Goal: Transaction & Acquisition: Purchase product/service

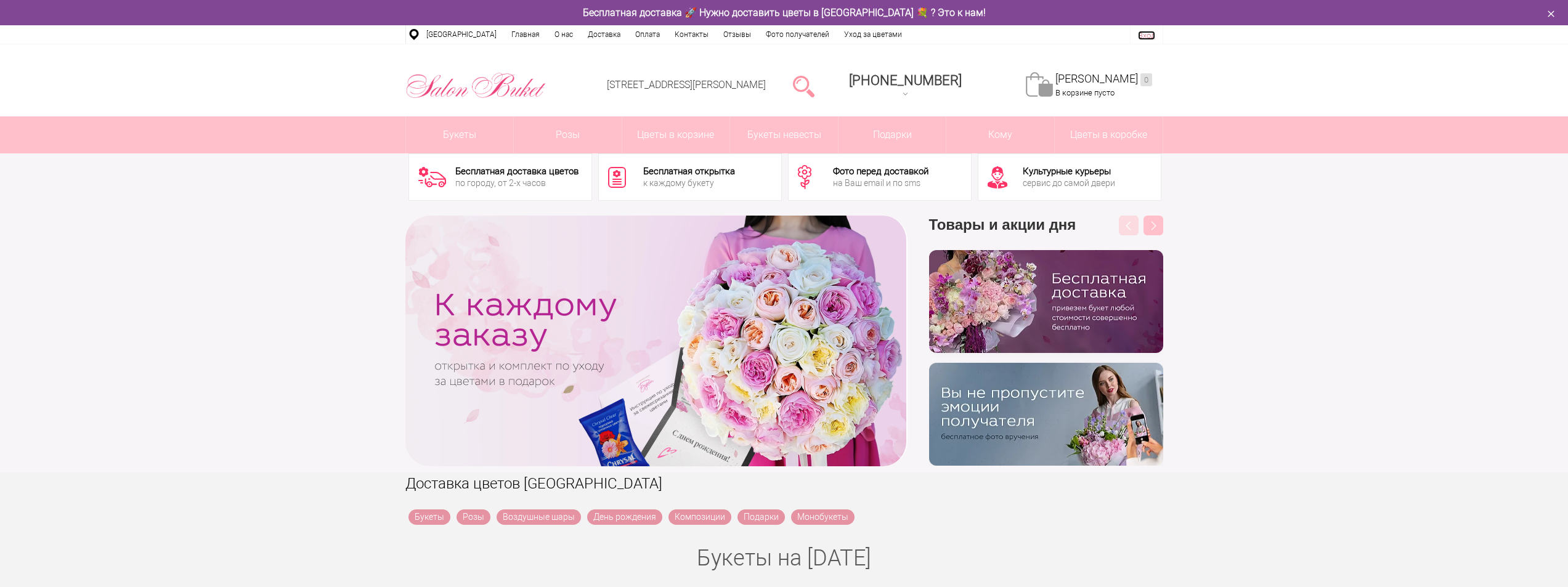
click at [1145, 37] on link "Вход" at bounding box center [1146, 35] width 17 height 10
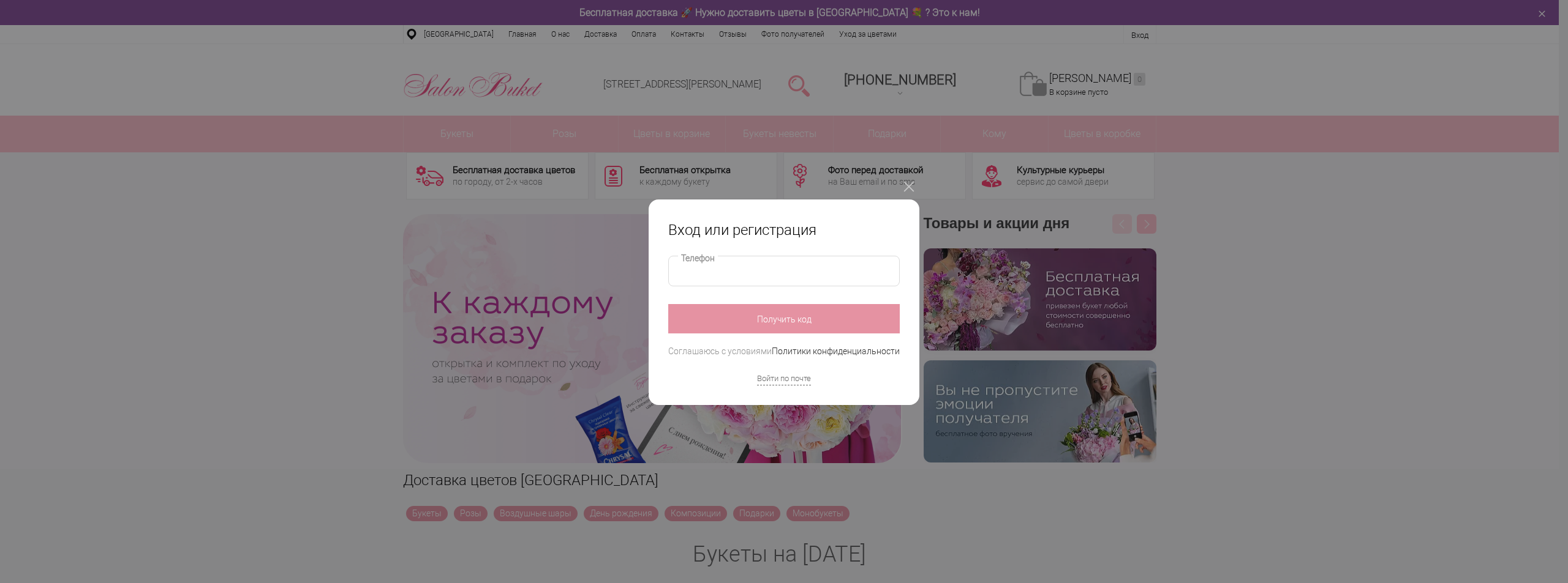
type input "**********"
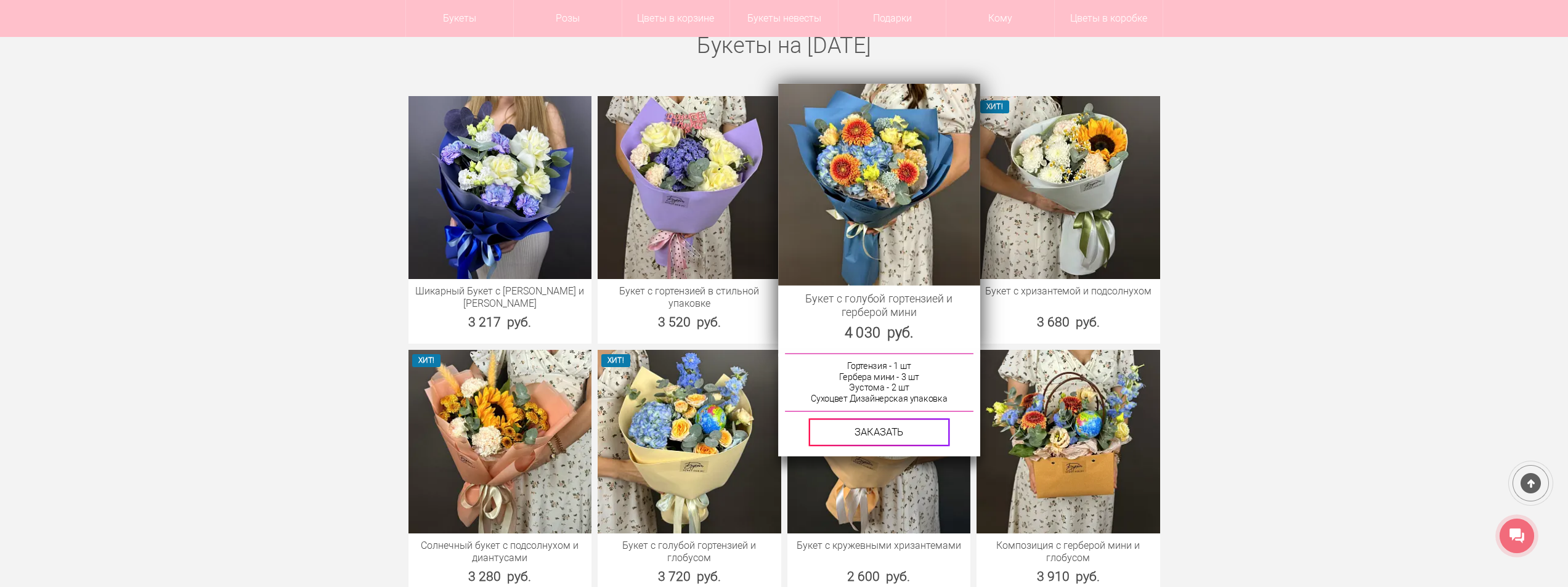
scroll to position [493, 0]
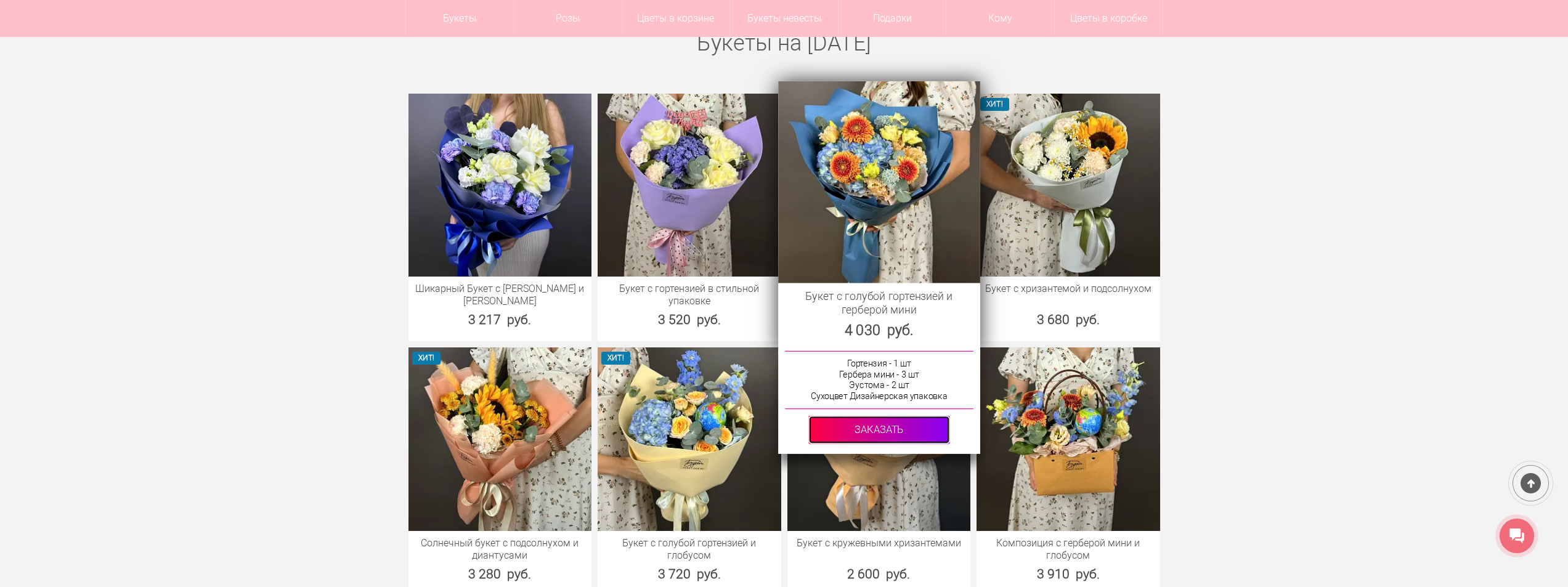
click at [891, 431] on link at bounding box center [878, 430] width 141 height 28
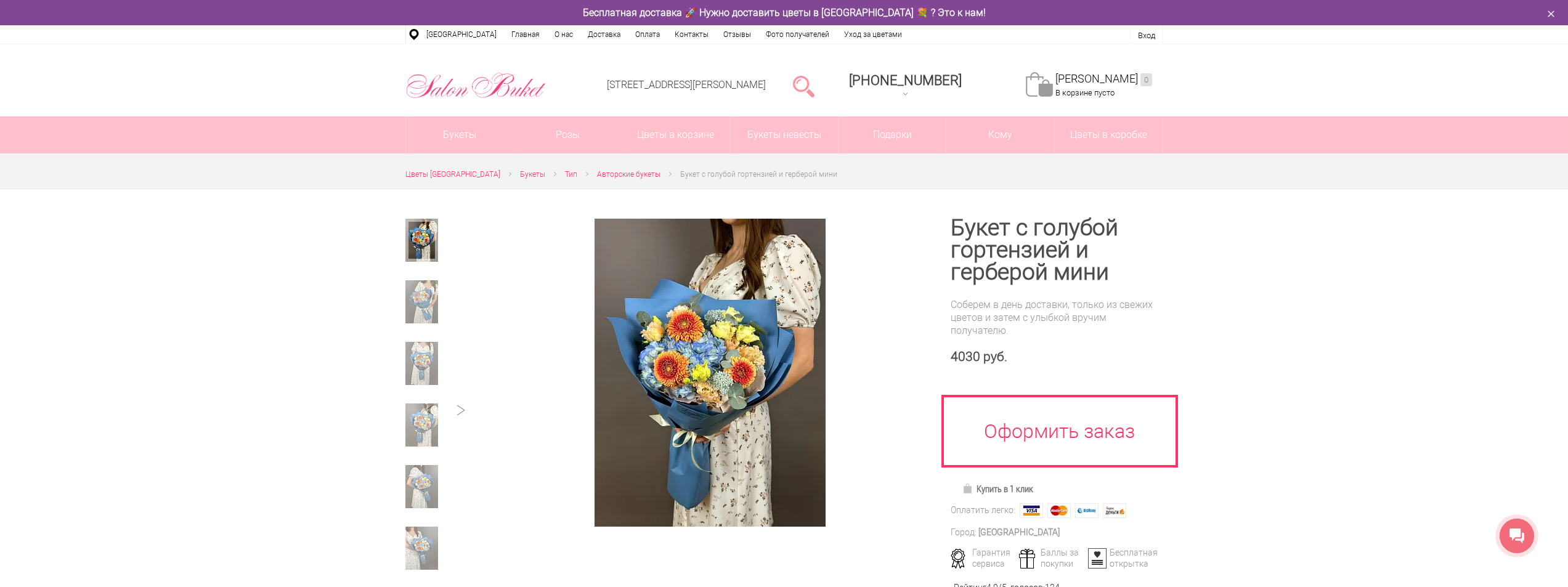
scroll to position [185, 0]
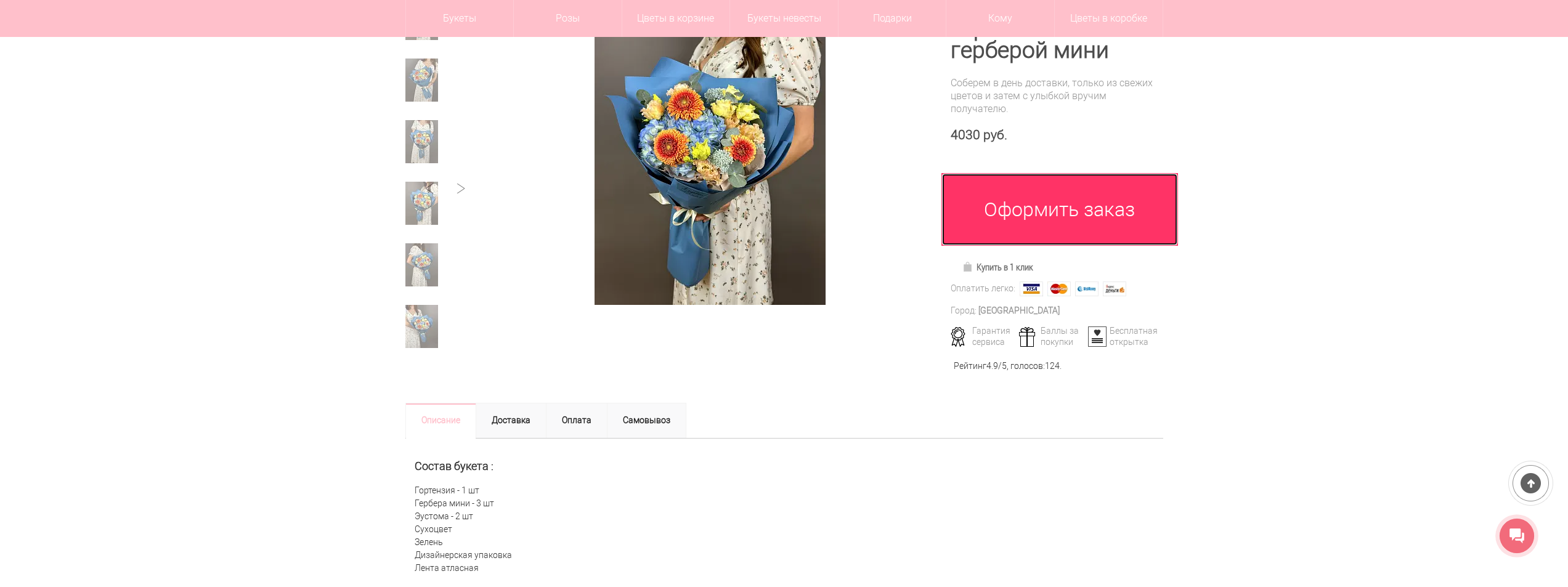
click at [1072, 239] on link "Оформить заказ" at bounding box center [1060, 209] width 237 height 73
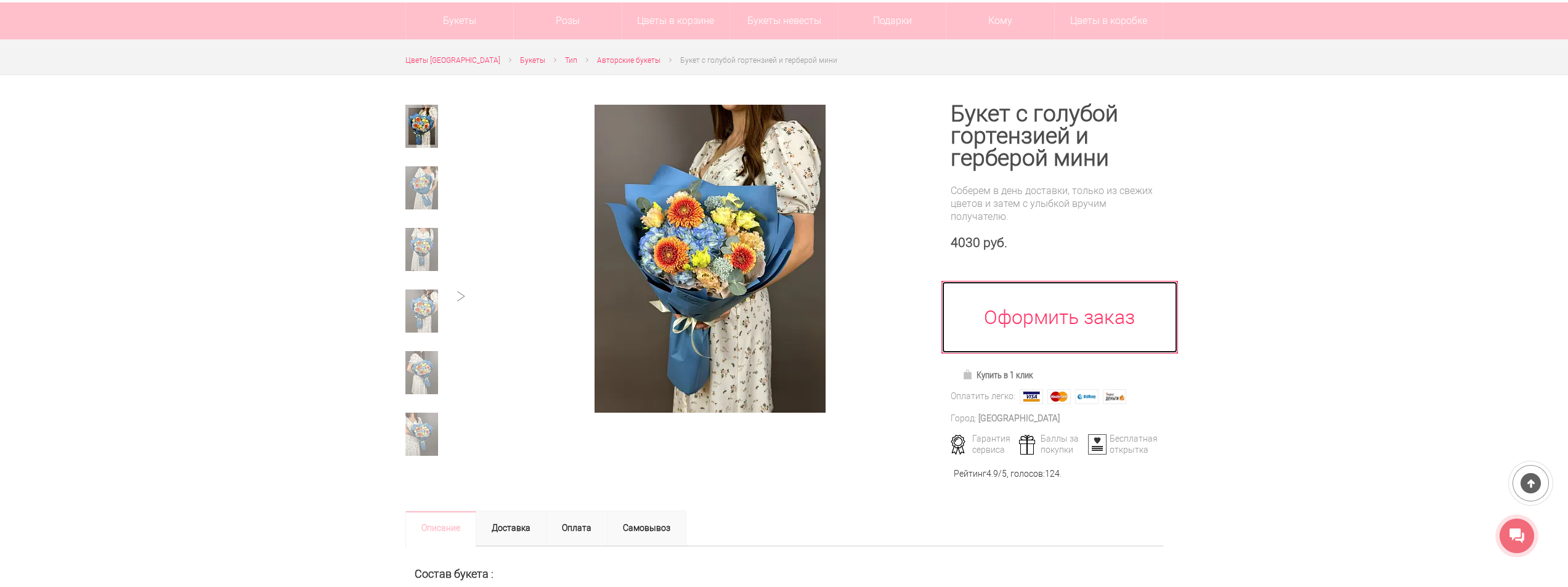
scroll to position [0, 0]
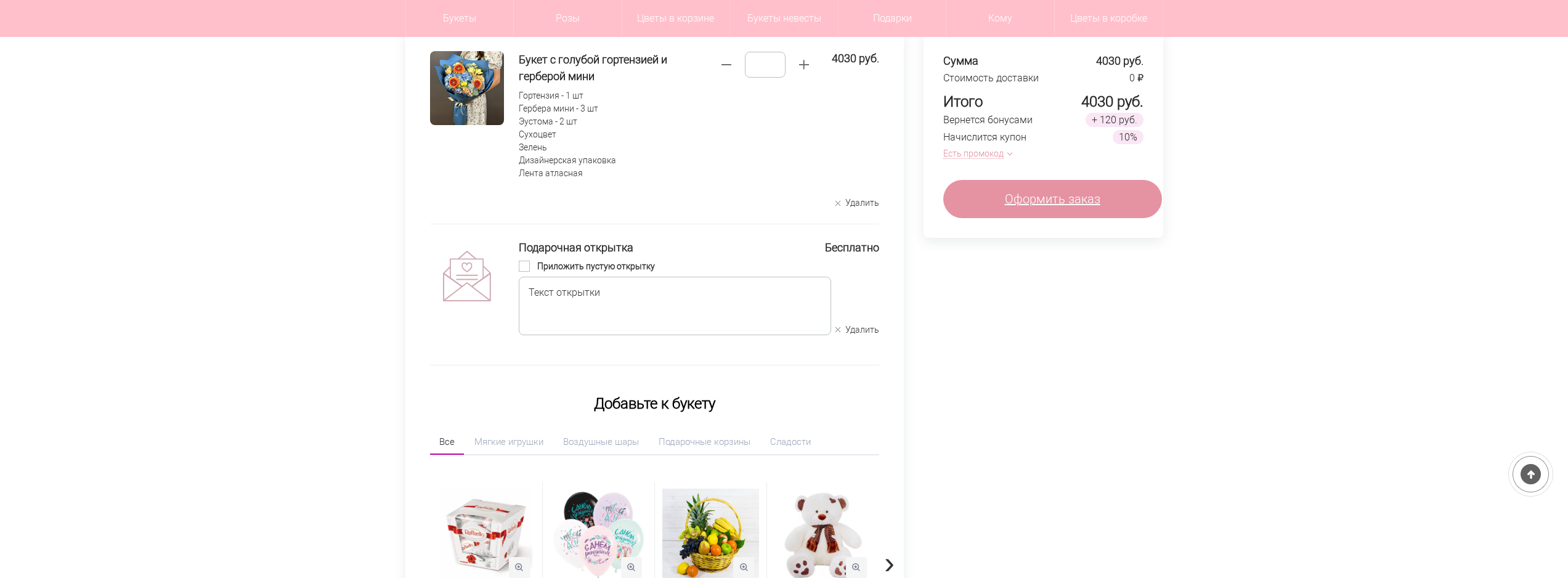
scroll to position [123, 0]
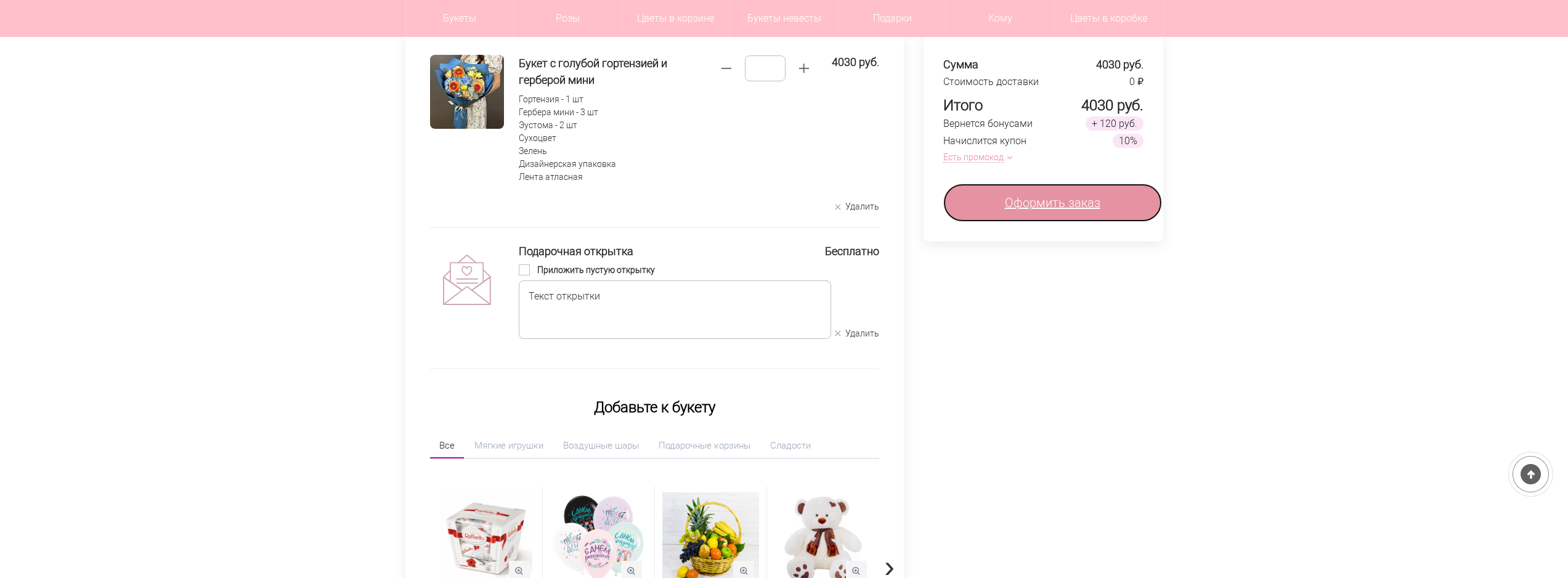
click at [1049, 205] on span "Оформить заказ" at bounding box center [1052, 202] width 95 height 18
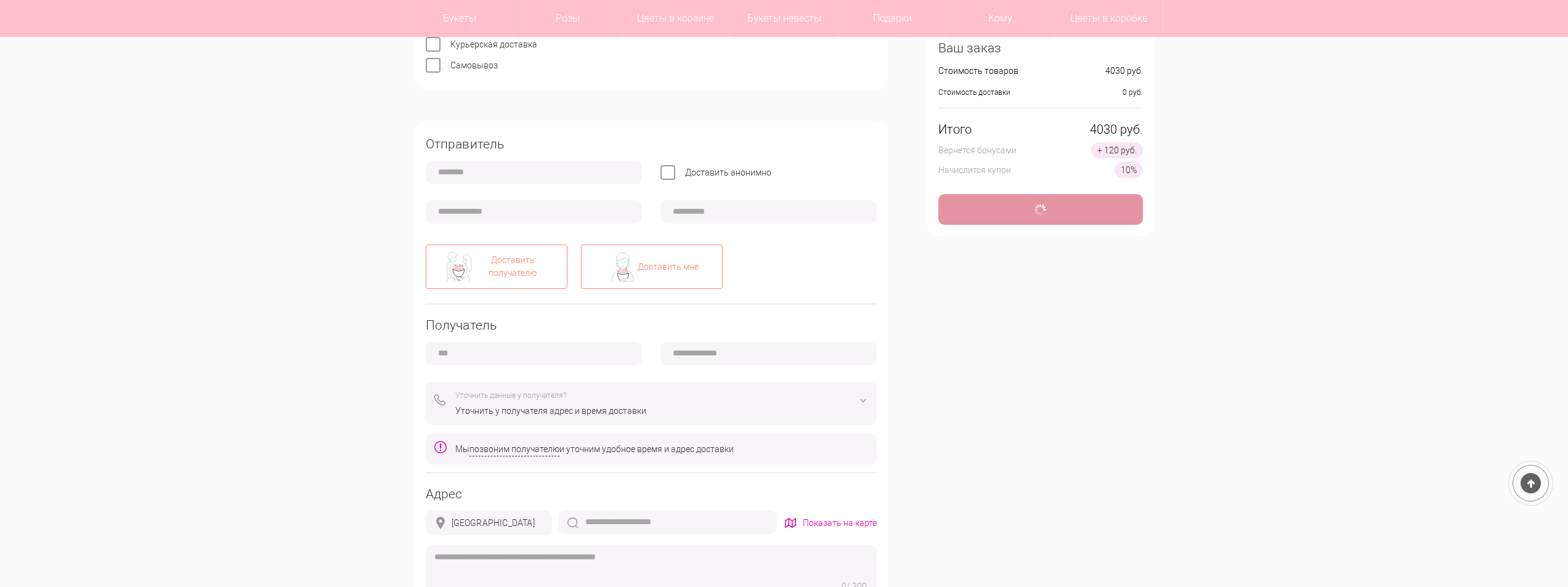
type input "**********"
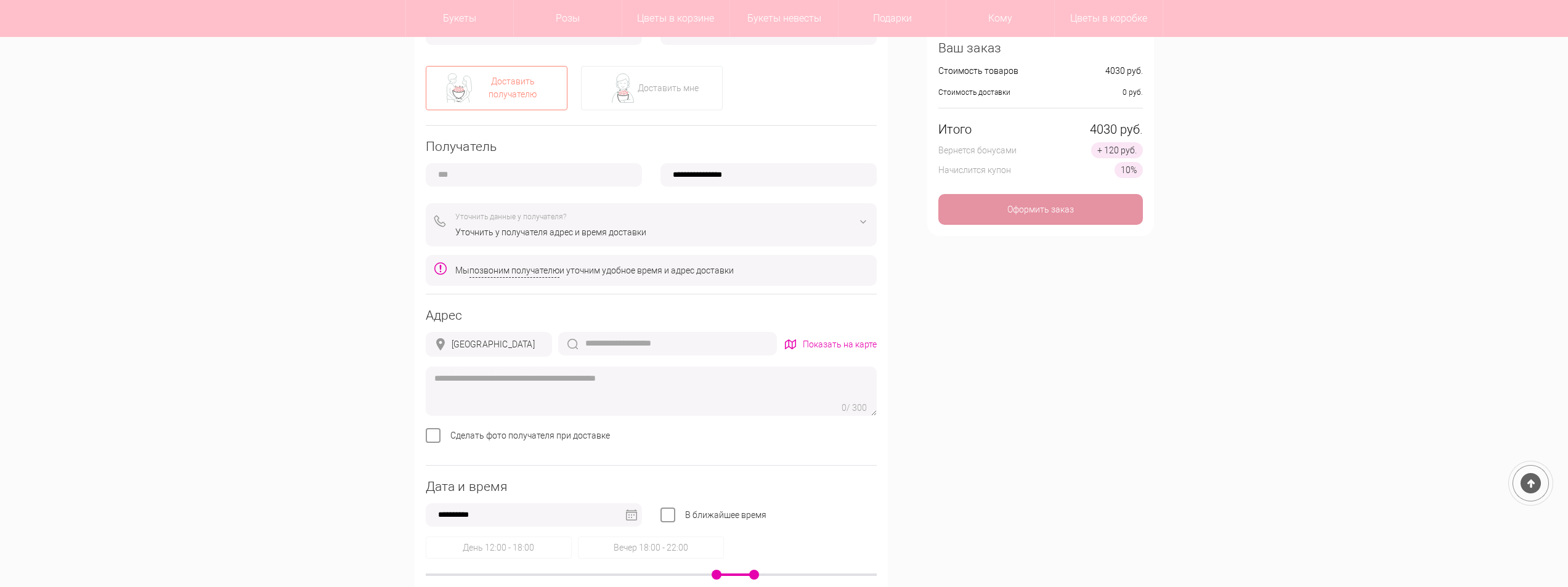
scroll to position [370, 0]
click at [543, 172] on input "text" at bounding box center [533, 169] width 216 height 24
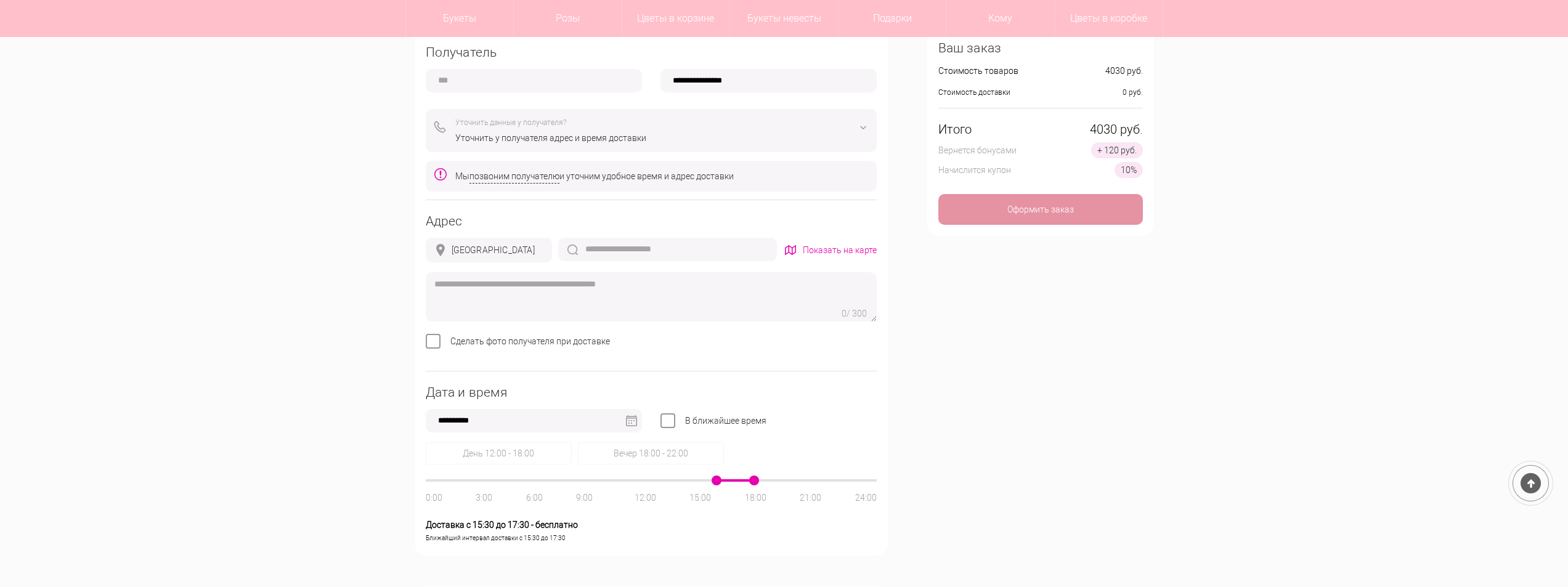
scroll to position [493, 0]
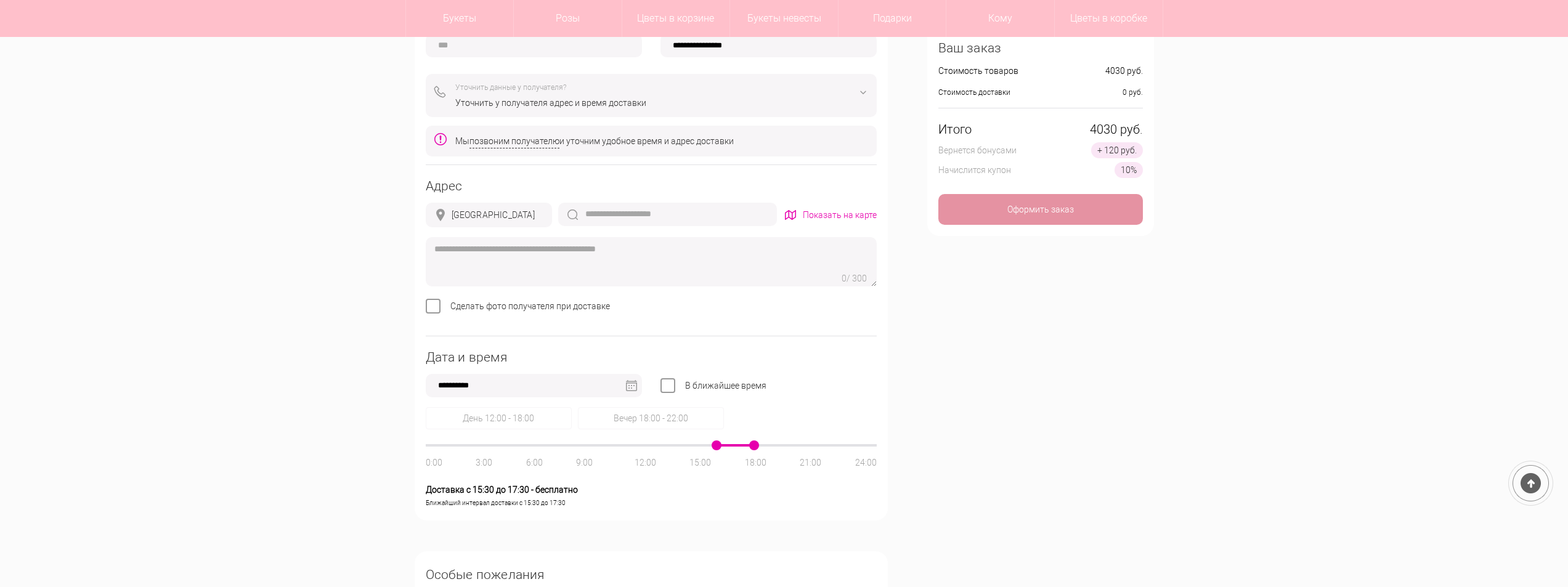
click at [683, 217] on input "text" at bounding box center [667, 214] width 219 height 24
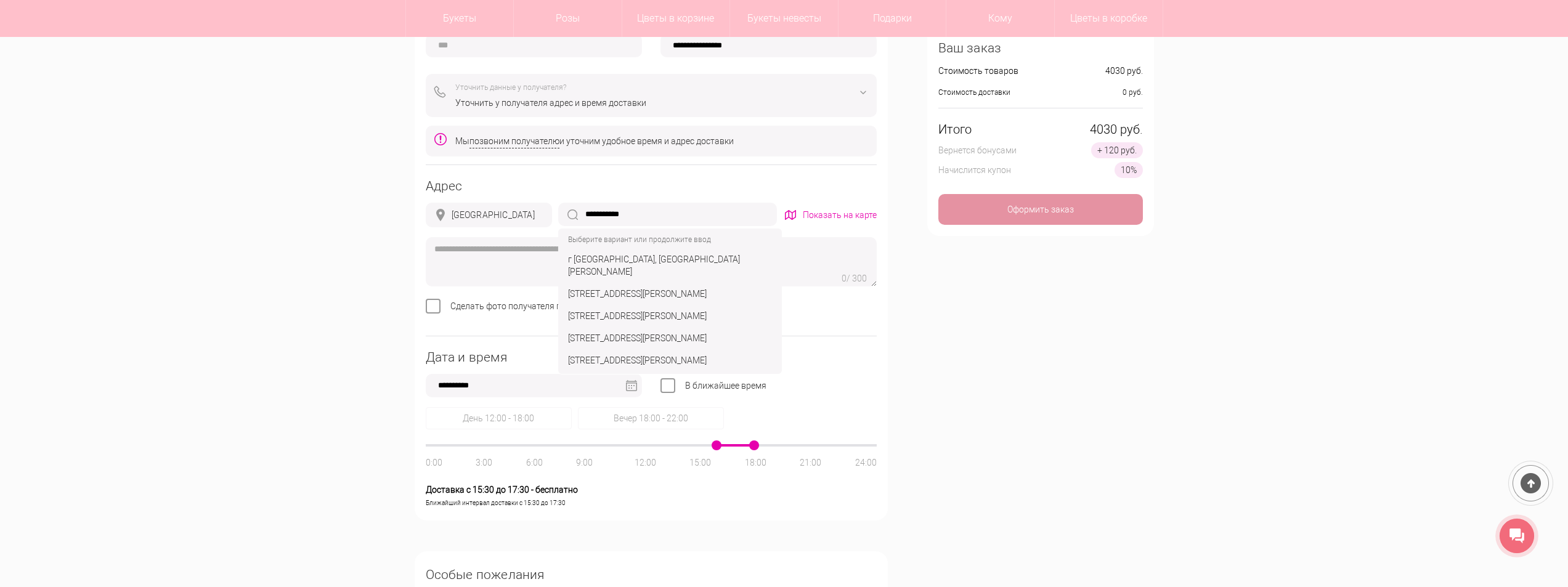
click at [700, 262] on div "г Нижний Новгород, ул Большая Покровская" at bounding box center [670, 265] width 219 height 34
type input "**********"
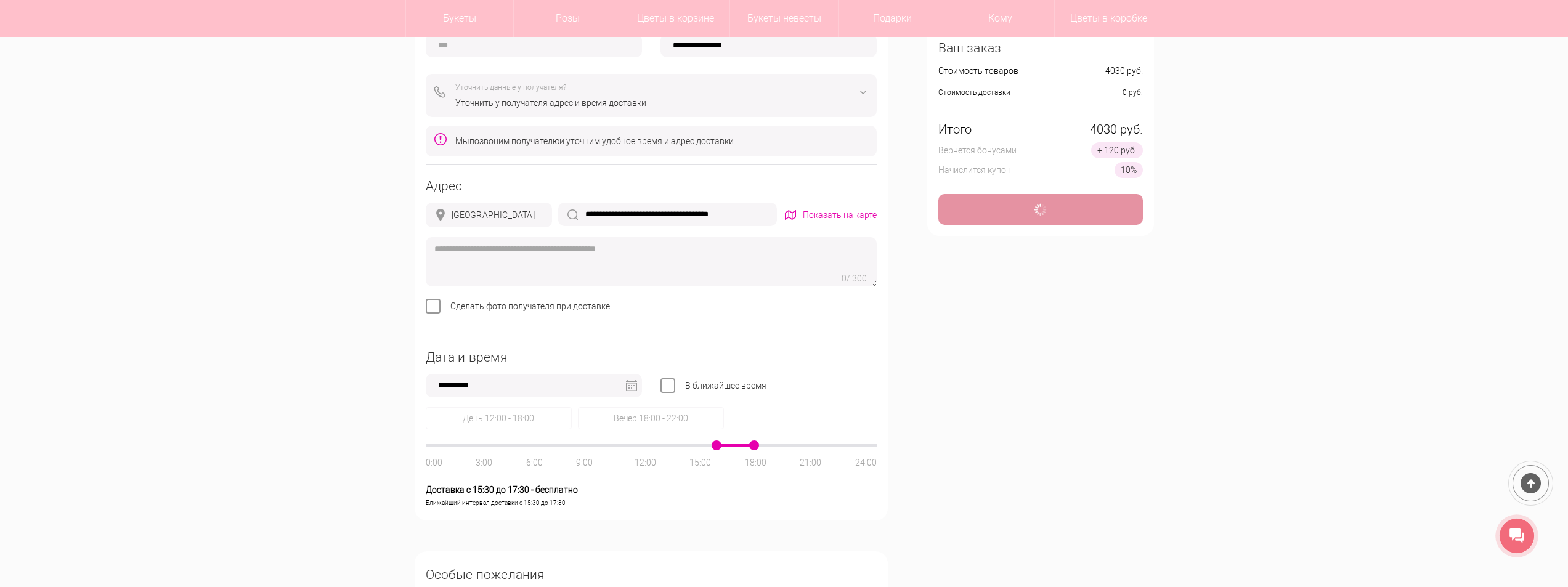
type input "*"
type input "**********"
click at [756, 218] on input "**********" at bounding box center [667, 214] width 219 height 24
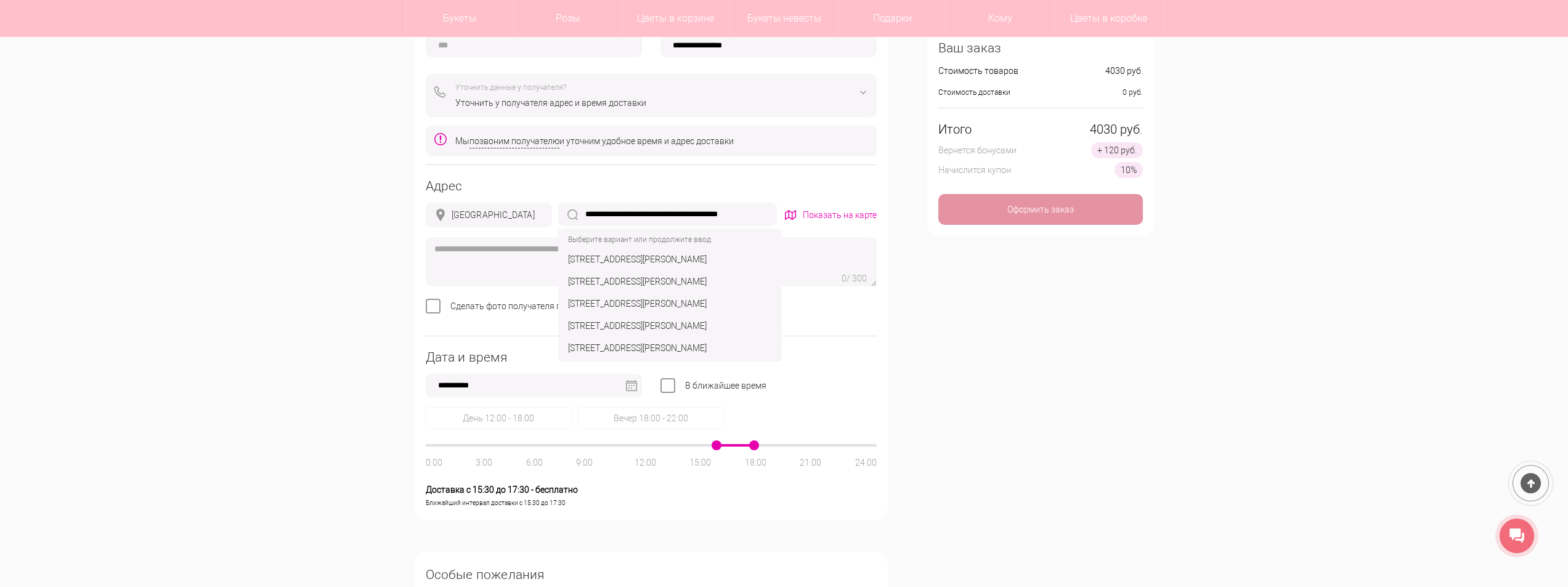
click at [756, 287] on div "г Нижний Новгород, ул Большая Покровская, д 12б" at bounding box center [670, 281] width 219 height 22
type input "**********"
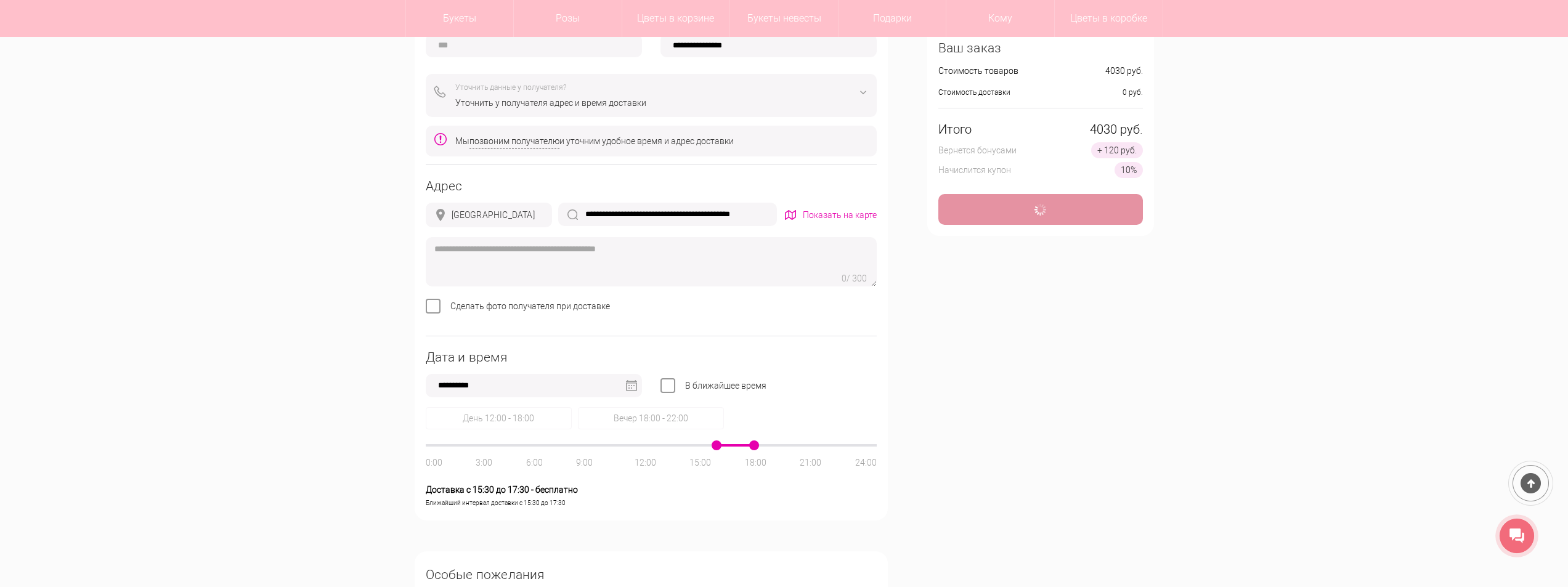
type input "*"
type input "**********"
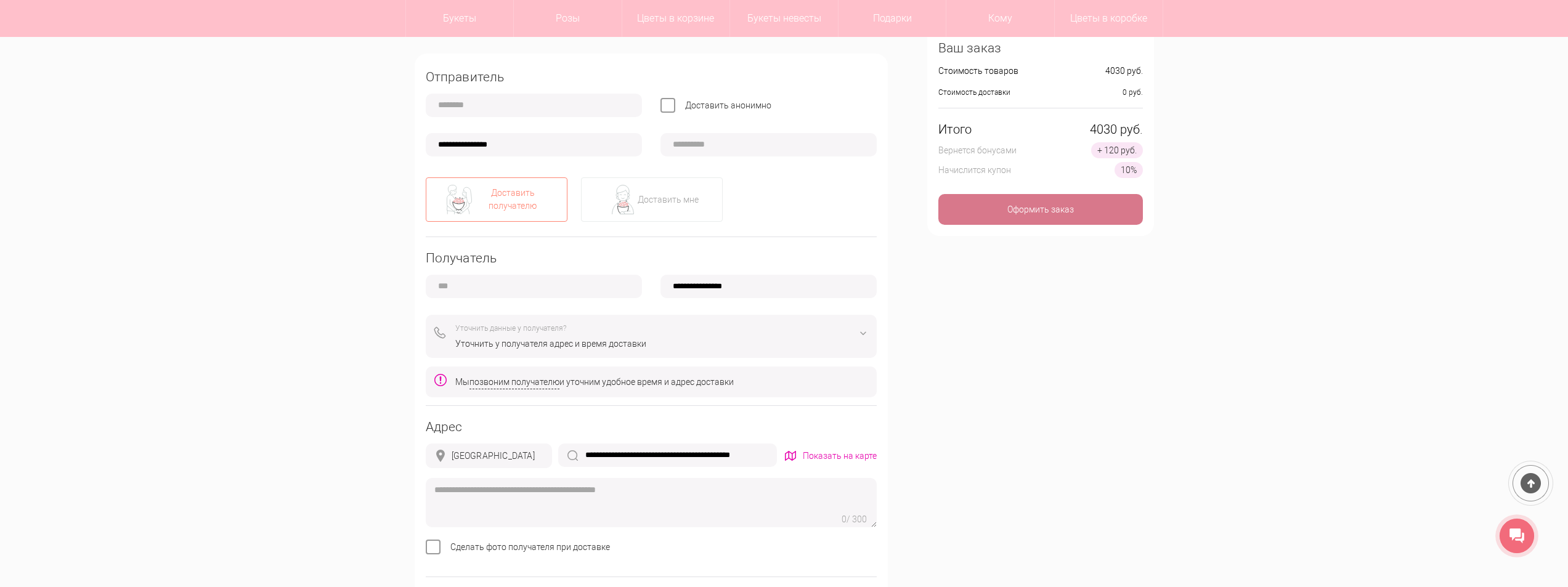
scroll to position [247, 0]
click at [1032, 212] on div "Оформить заказ" at bounding box center [1041, 209] width 205 height 31
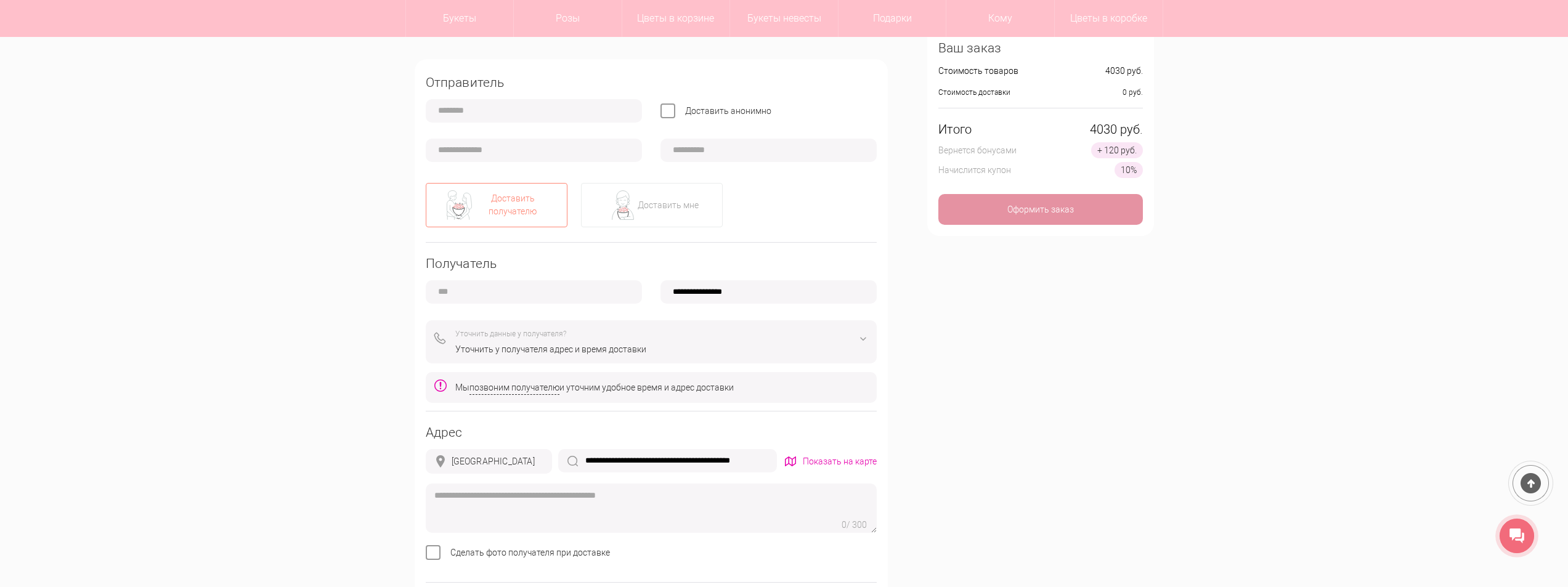
type input "**********"
drag, startPoint x: 721, startPoint y: 151, endPoint x: 826, endPoint y: 155, distance: 105.1
click at [725, 150] on input "text" at bounding box center [768, 150] width 216 height 24
type input "**********"
click at [1083, 211] on div "Оформить заказ" at bounding box center [1041, 209] width 205 height 31
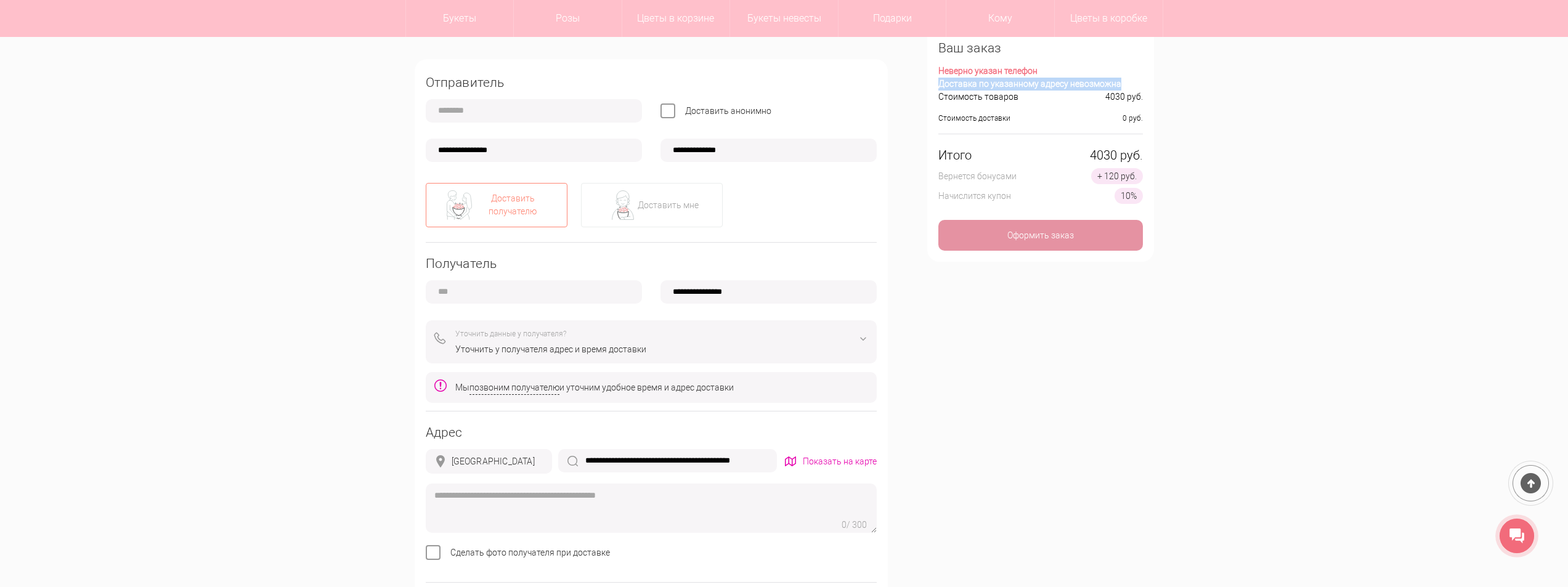
drag, startPoint x: 1119, startPoint y: 84, endPoint x: 938, endPoint y: 82, distance: 181.0
click at [938, 82] on div "Доставка по указанному адресу невозможна" at bounding box center [1041, 84] width 205 height 13
copy div "Доставка по указанному адресу невозможна"
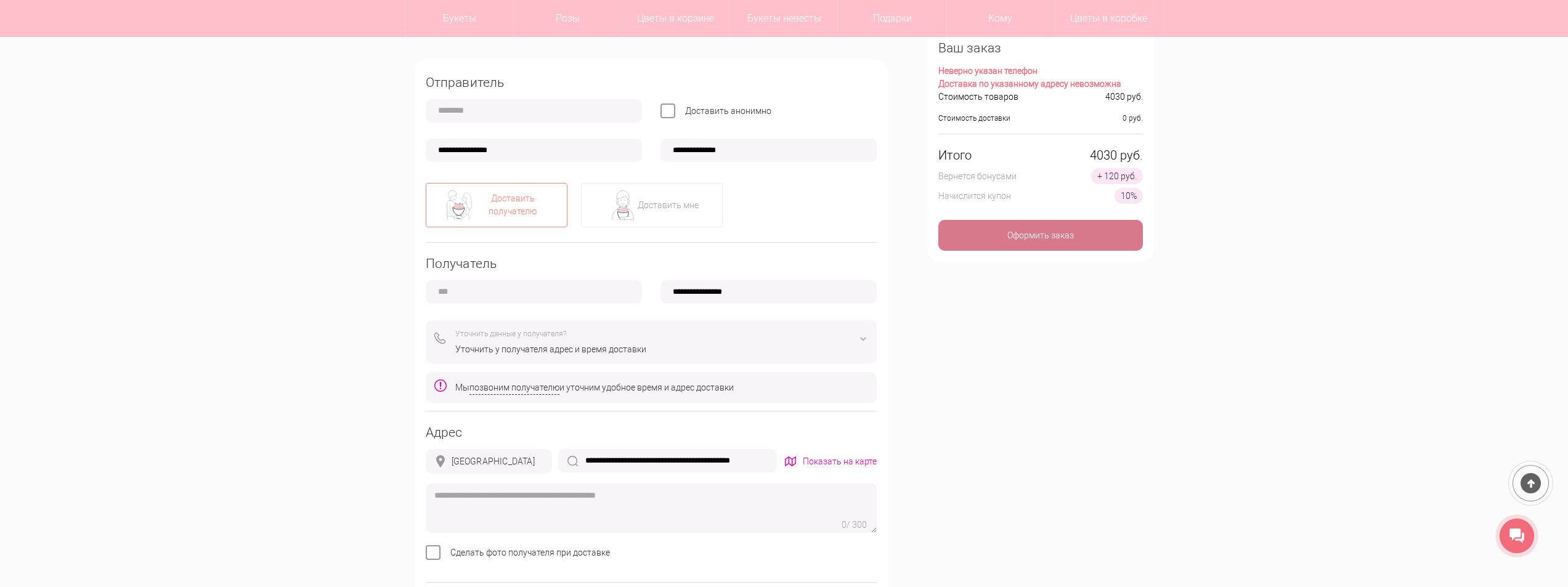
click at [1051, 232] on div "Оформить заказ" at bounding box center [1041, 235] width 205 height 31
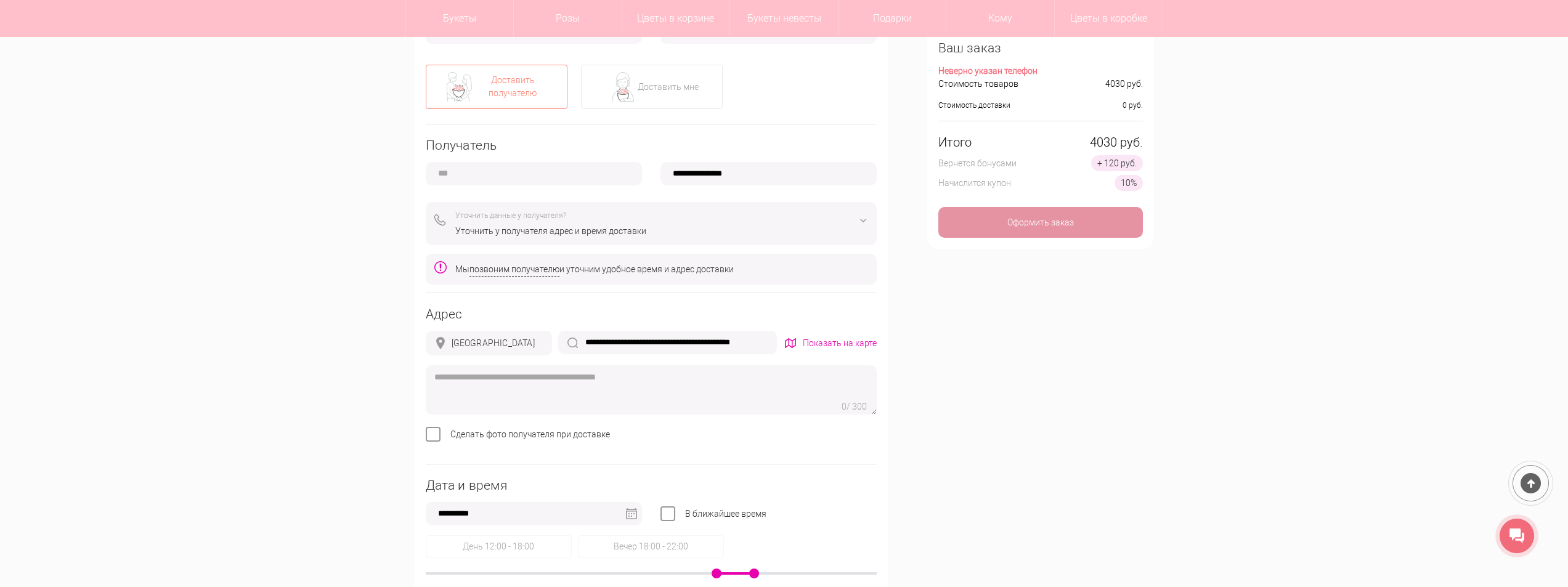
scroll to position [370, 0]
click at [1042, 201] on div "Ваш заказ Неверно указан телефон Стоимость товаров 4030 руб. Стоимость доставки…" at bounding box center [1040, 136] width 226 height 224
click at [1050, 225] on div "Оформить заказ" at bounding box center [1041, 222] width 205 height 31
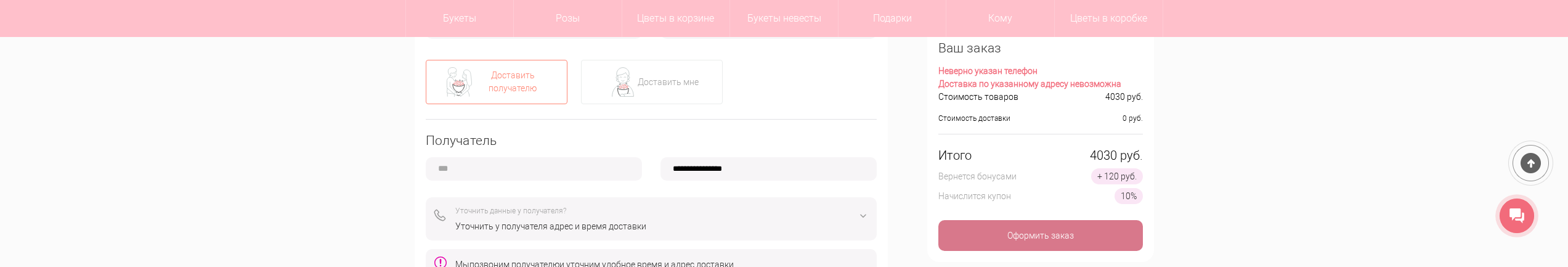
click at [1067, 231] on div "Оформить заказ" at bounding box center [1041, 235] width 205 height 31
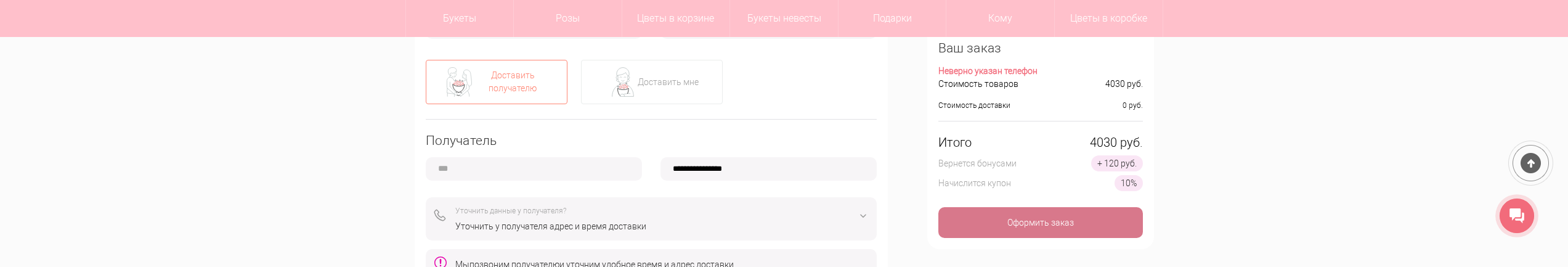
click at [1040, 218] on div "Оформить заказ" at bounding box center [1041, 222] width 205 height 31
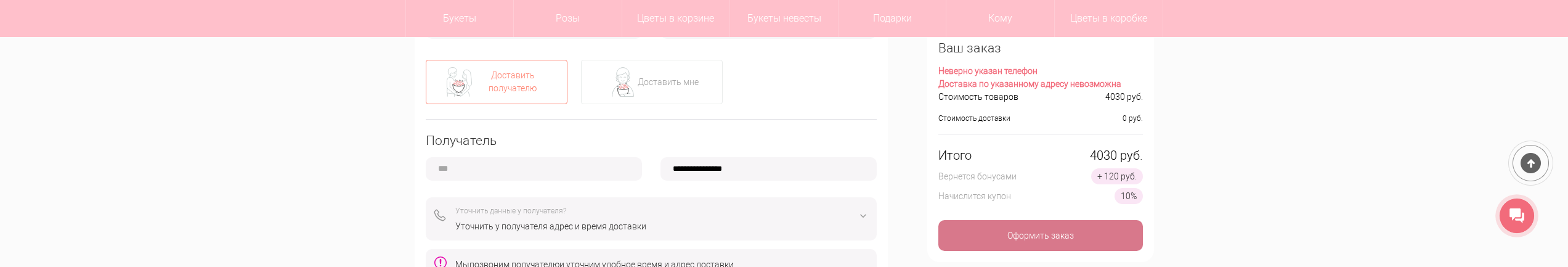
click at [1034, 248] on div "Оформить заказ" at bounding box center [1041, 235] width 205 height 31
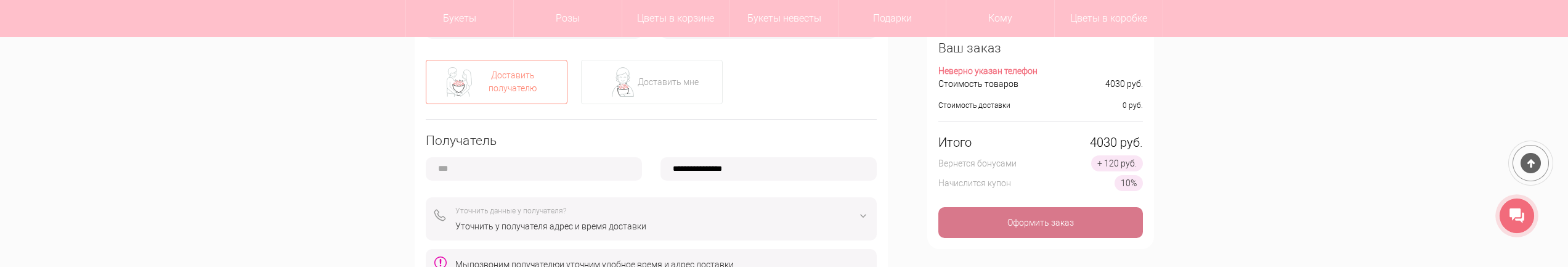
click at [1021, 221] on div "Оформить заказ" at bounding box center [1041, 222] width 205 height 31
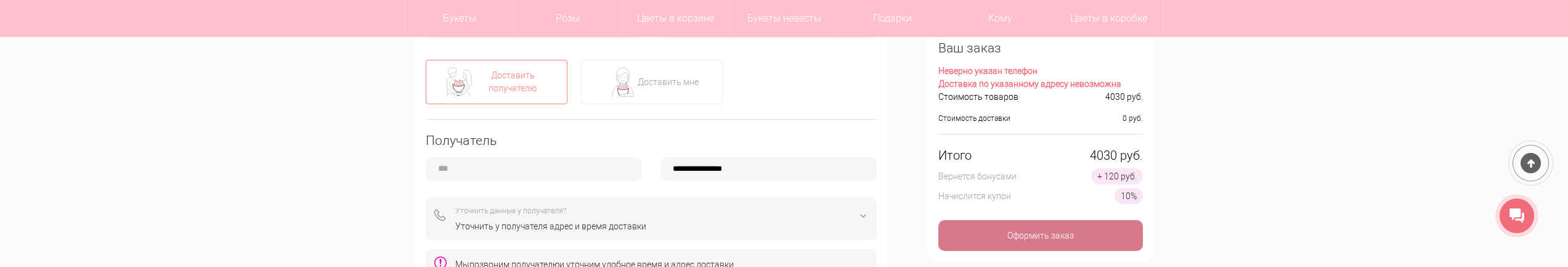
click at [1035, 239] on div "Оформить заказ" at bounding box center [1041, 235] width 205 height 31
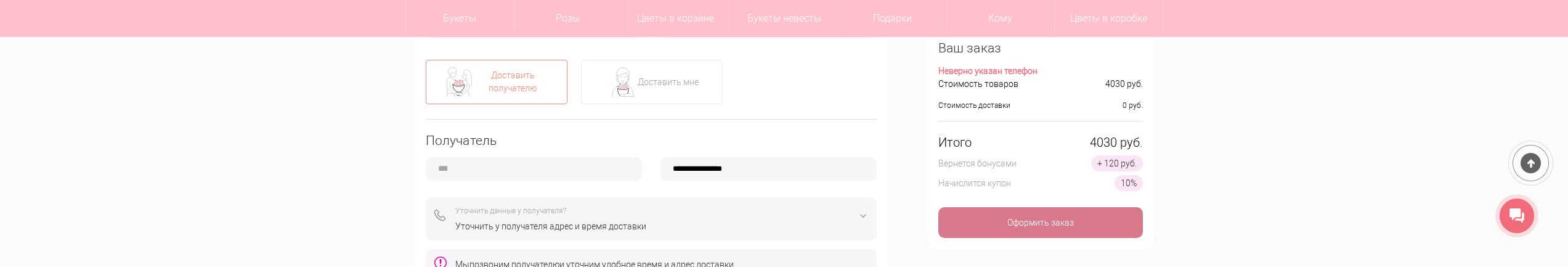
click at [1048, 224] on div "Оформить заказ" at bounding box center [1041, 222] width 205 height 31
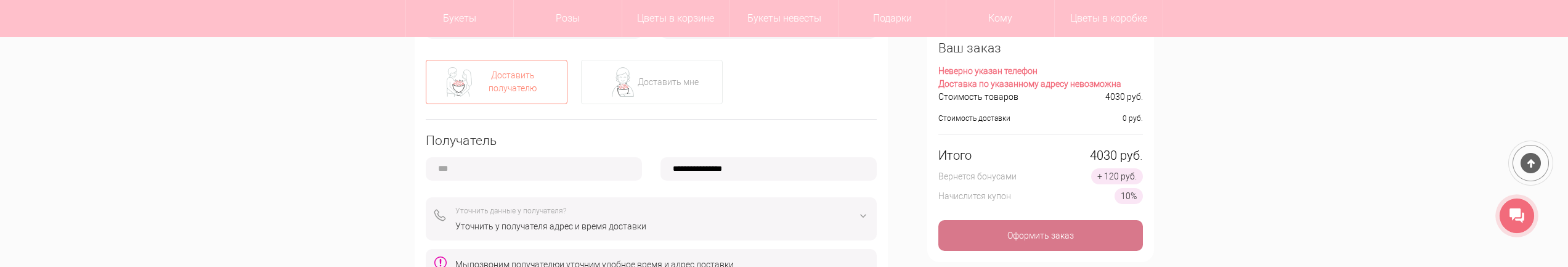
click at [1047, 227] on div "Оформить заказ" at bounding box center [1041, 235] width 205 height 31
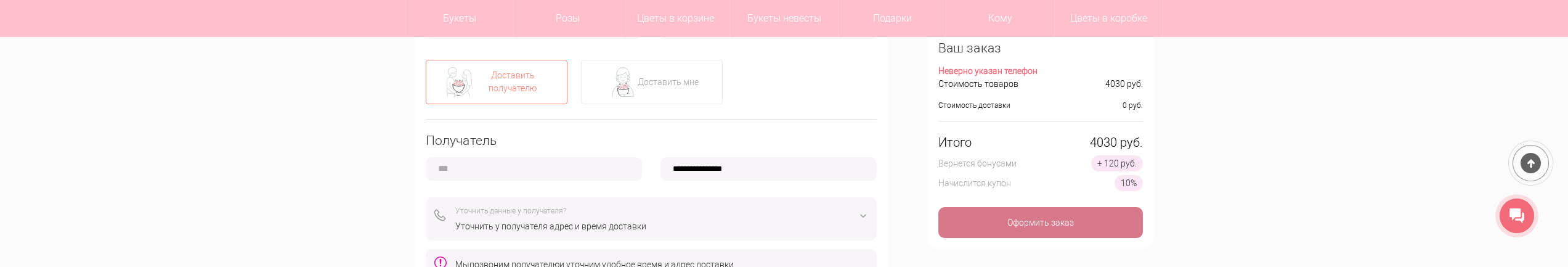
click at [1040, 222] on div "Оформить заказ" at bounding box center [1041, 222] width 205 height 31
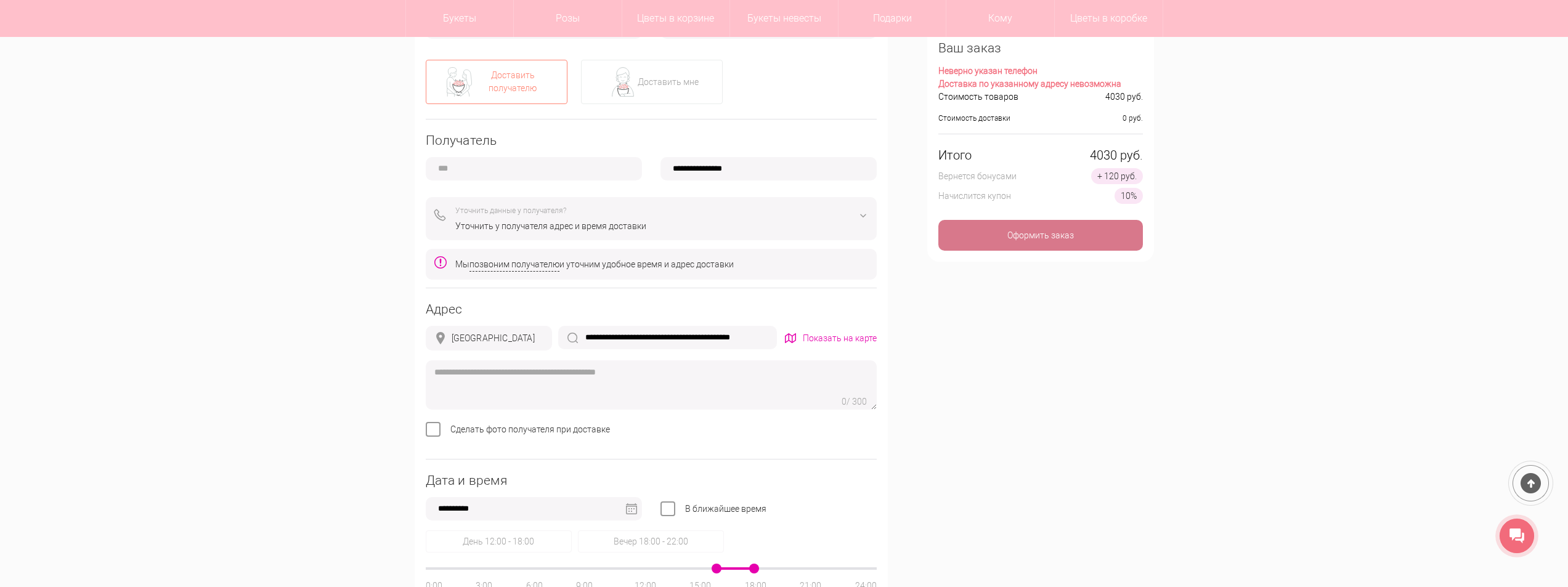
click at [1084, 231] on div "Оформить заказ" at bounding box center [1041, 235] width 205 height 31
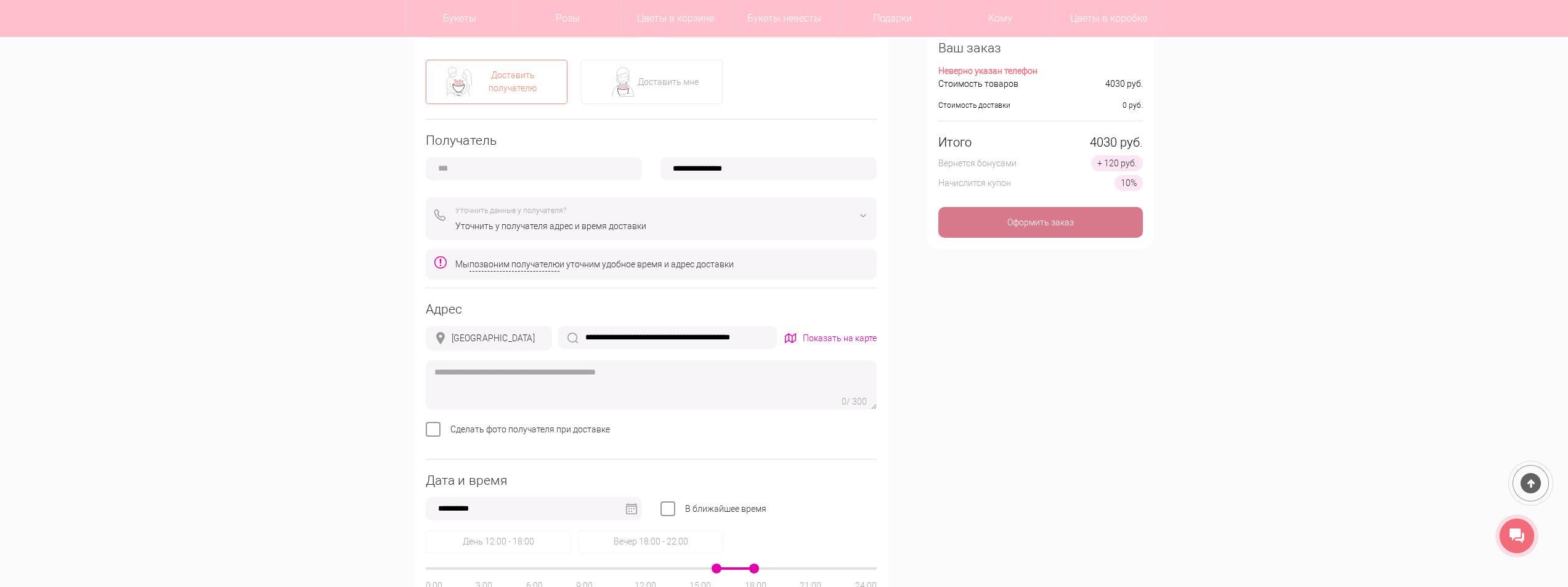
click at [1039, 233] on div "Оформить заказ" at bounding box center [1041, 222] width 205 height 31
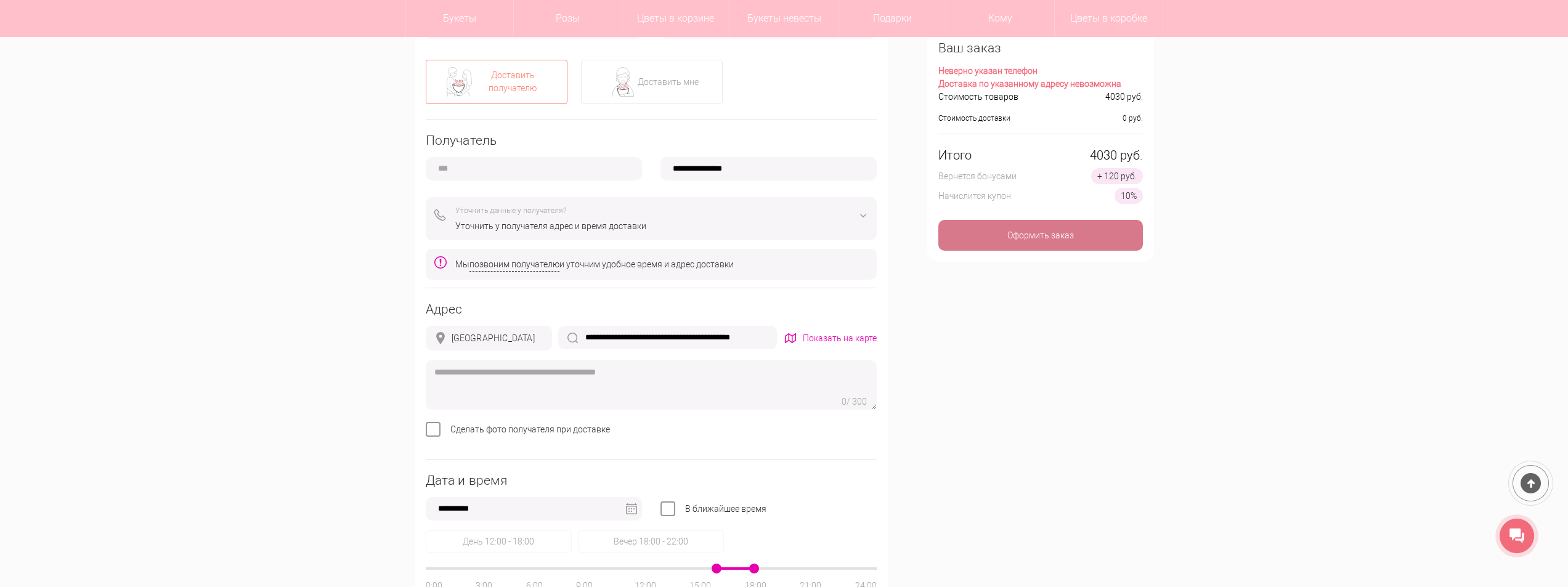
click at [1027, 240] on div "Оформить заказ" at bounding box center [1041, 235] width 205 height 31
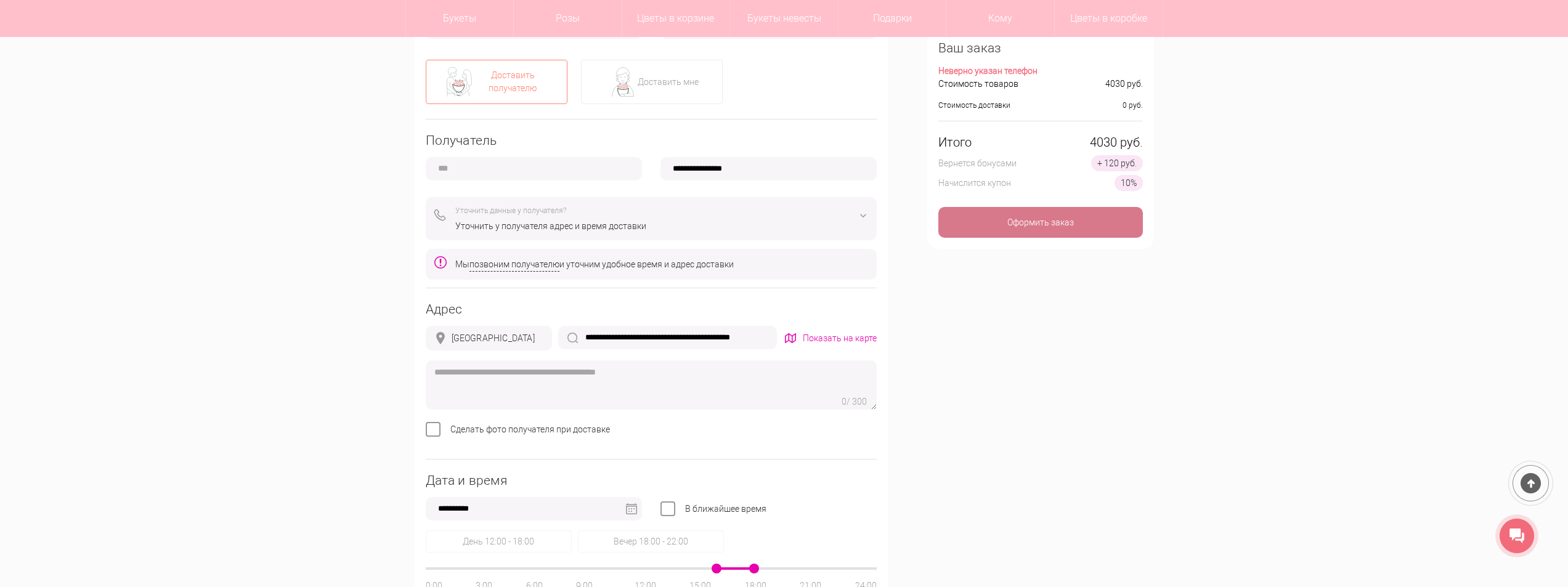
click at [1052, 234] on div "Оформить заказ" at bounding box center [1041, 222] width 205 height 31
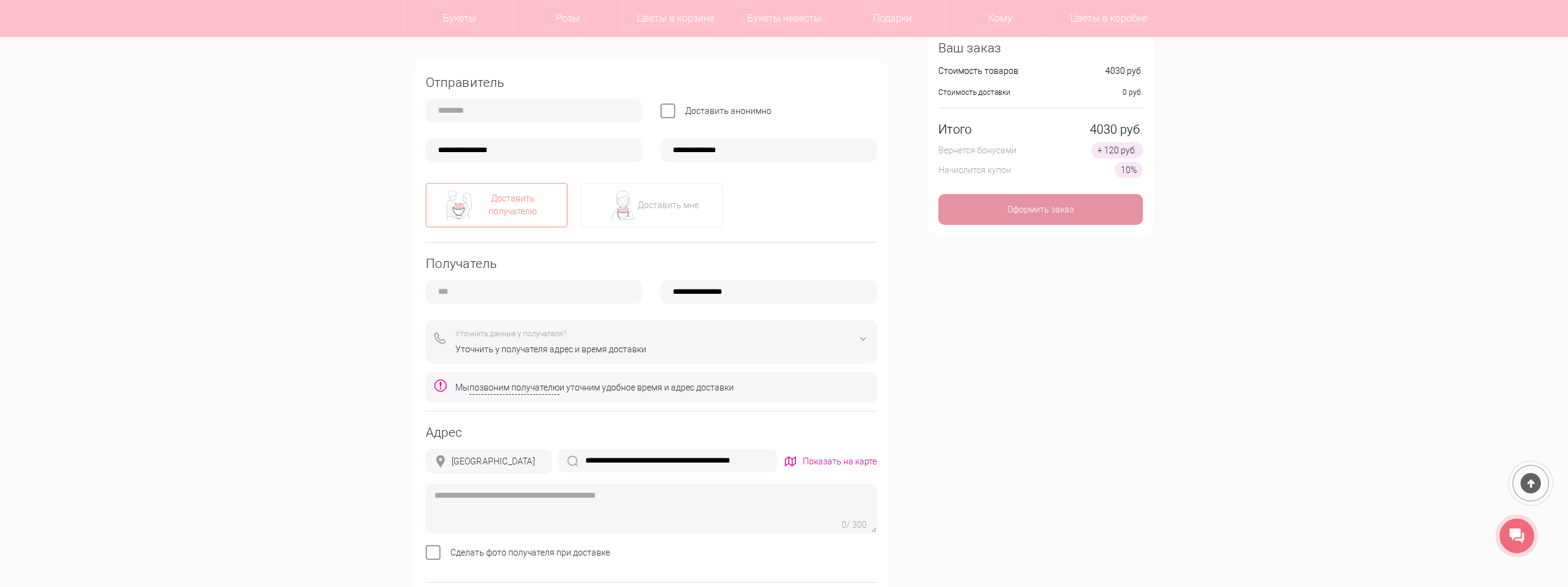
scroll to position [240, 0]
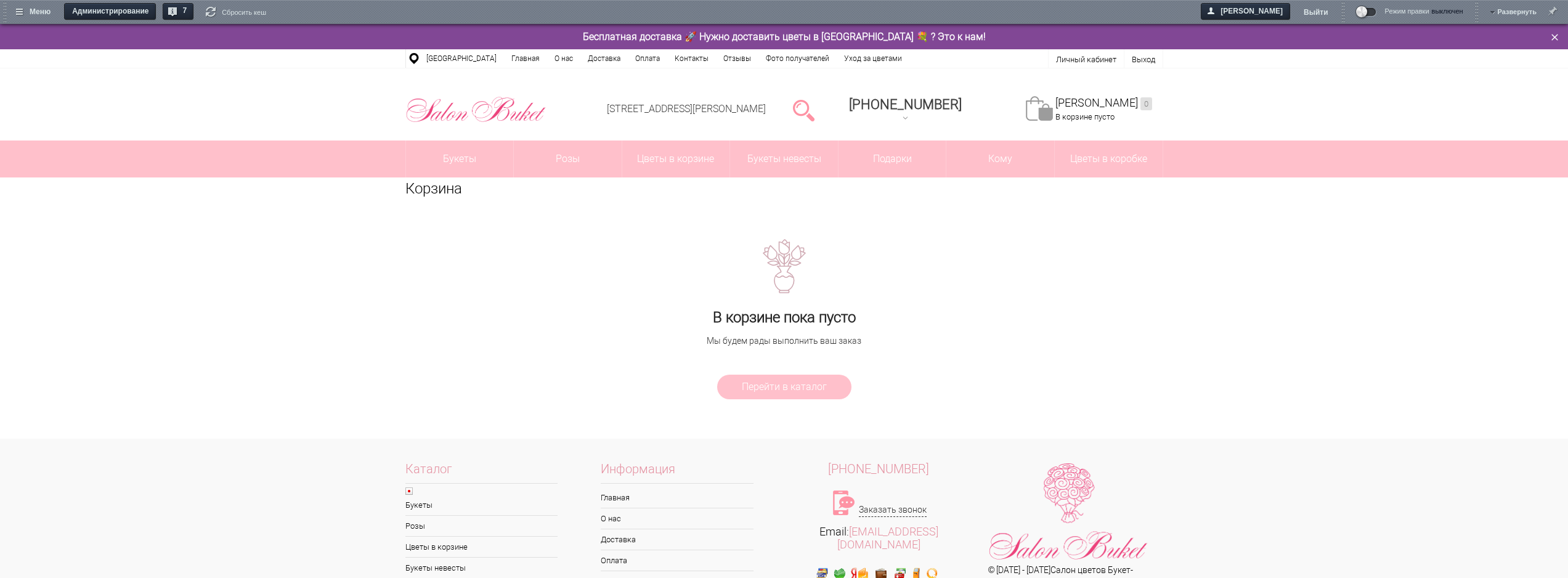
click at [1302, 284] on div "Корзина В корзине пока пусто Мы будем рады выполнить ваш заказ Перейти в каталог" at bounding box center [784, 289] width 1568 height 222
click at [471, 109] on img at bounding box center [476, 109] width 141 height 32
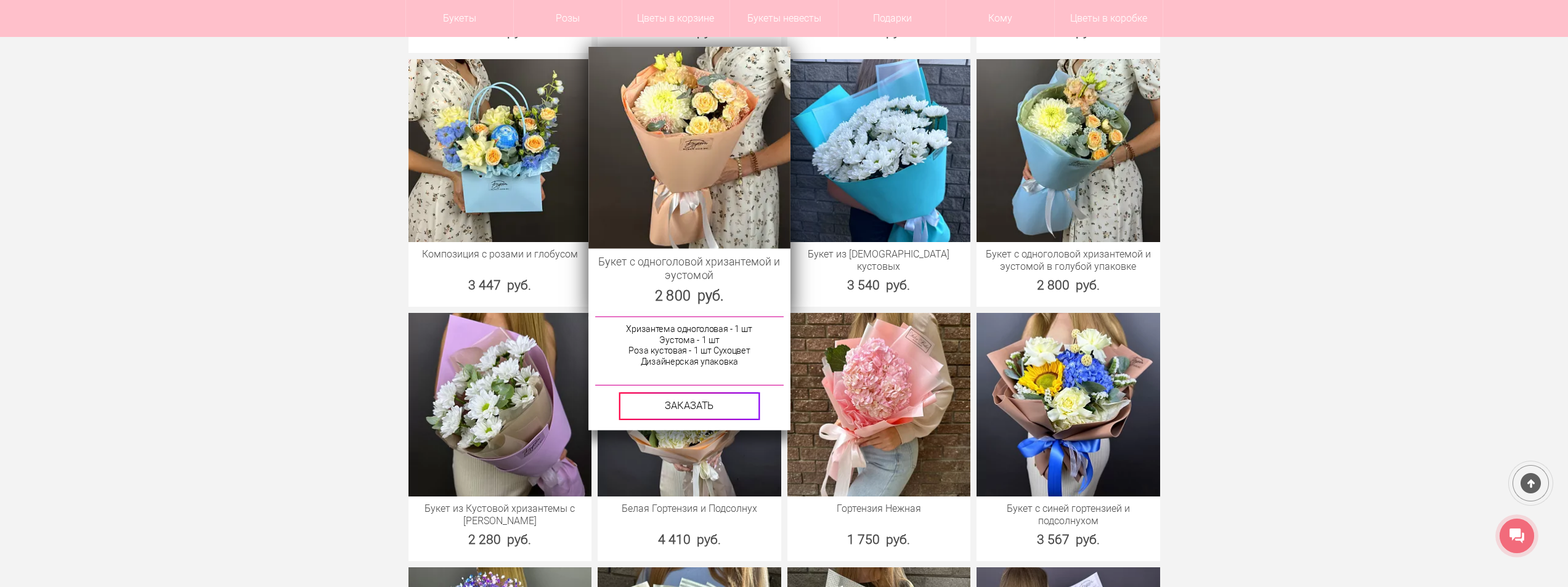
scroll to position [1048, 0]
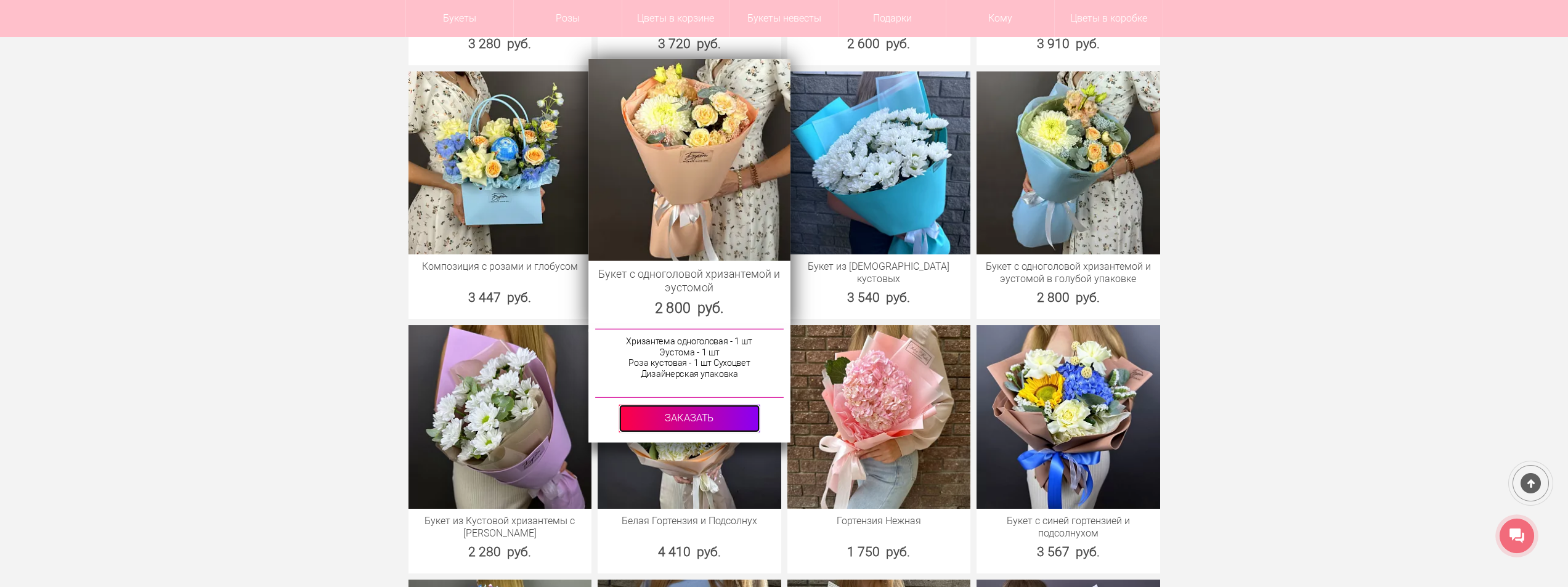
click at [701, 412] on link at bounding box center [688, 419] width 141 height 28
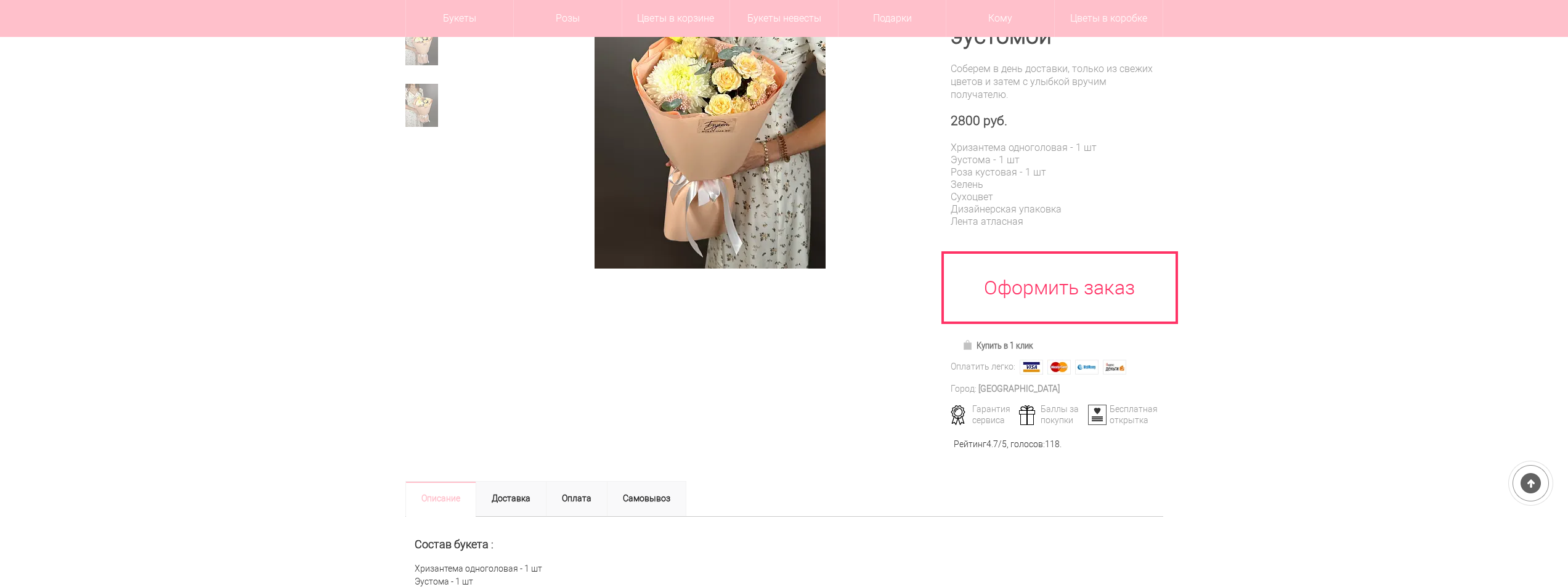
scroll to position [247, 0]
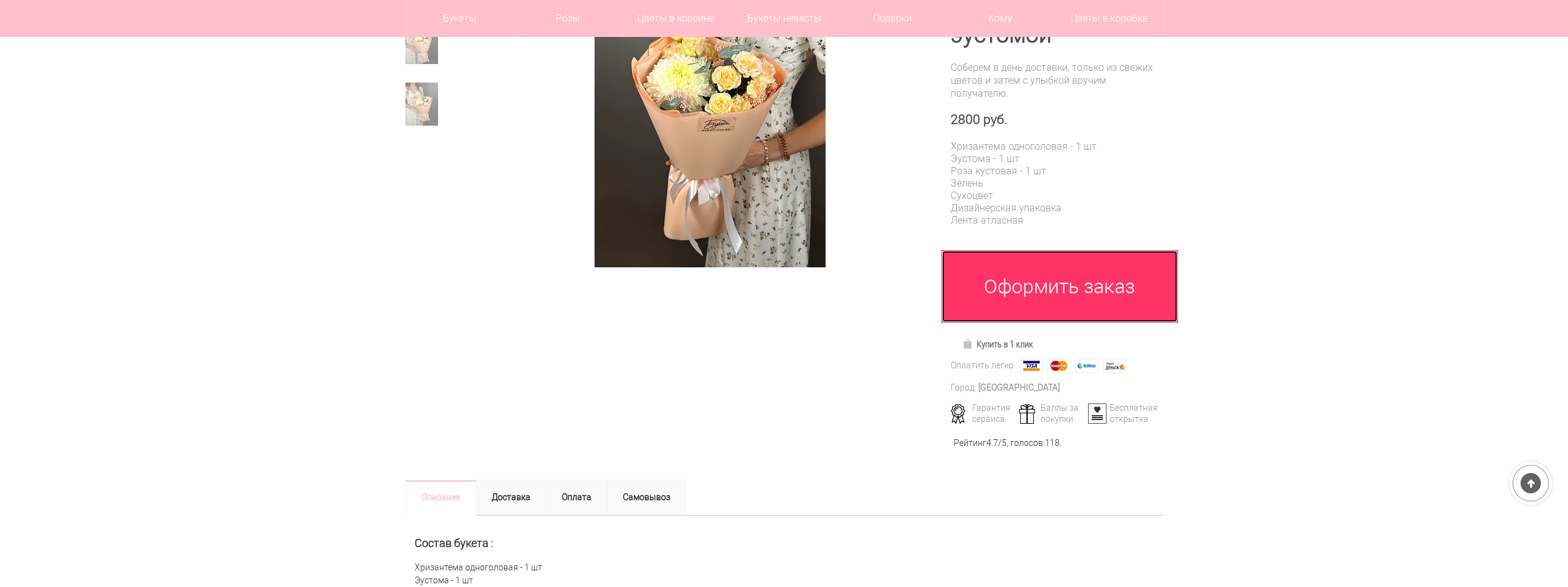
click at [1074, 292] on link "Оформить заказ" at bounding box center [1060, 286] width 237 height 73
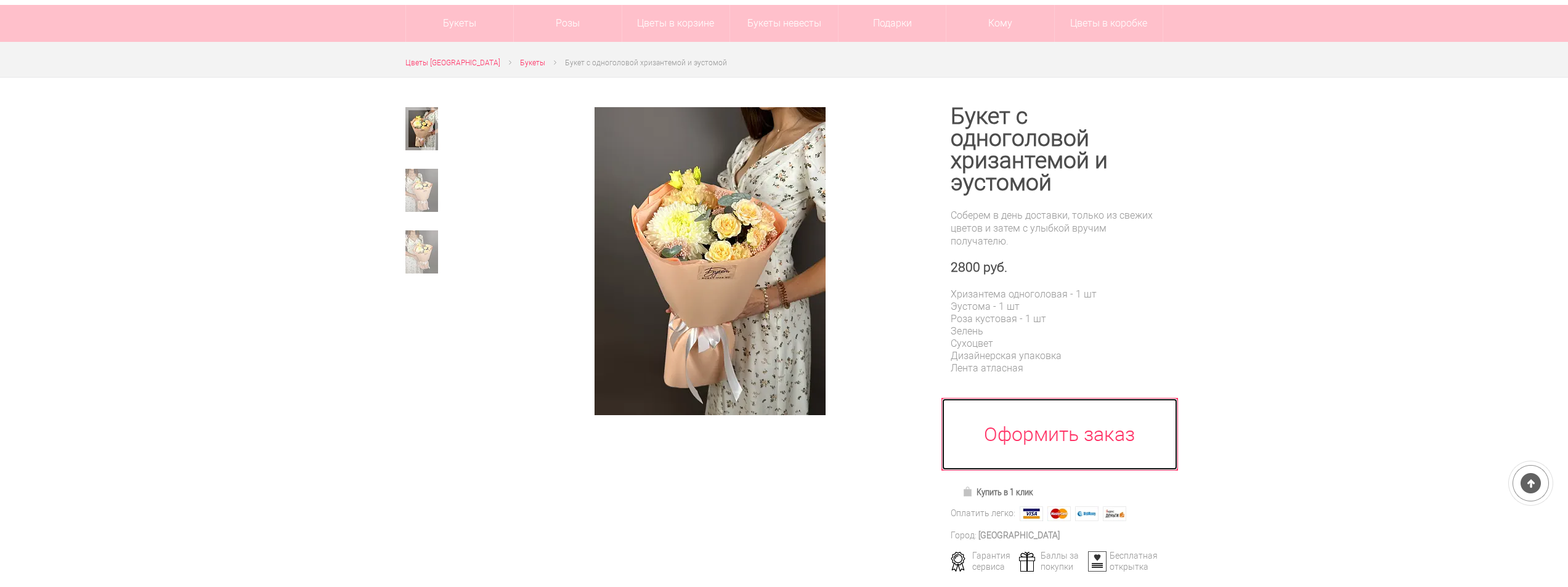
scroll to position [123, 0]
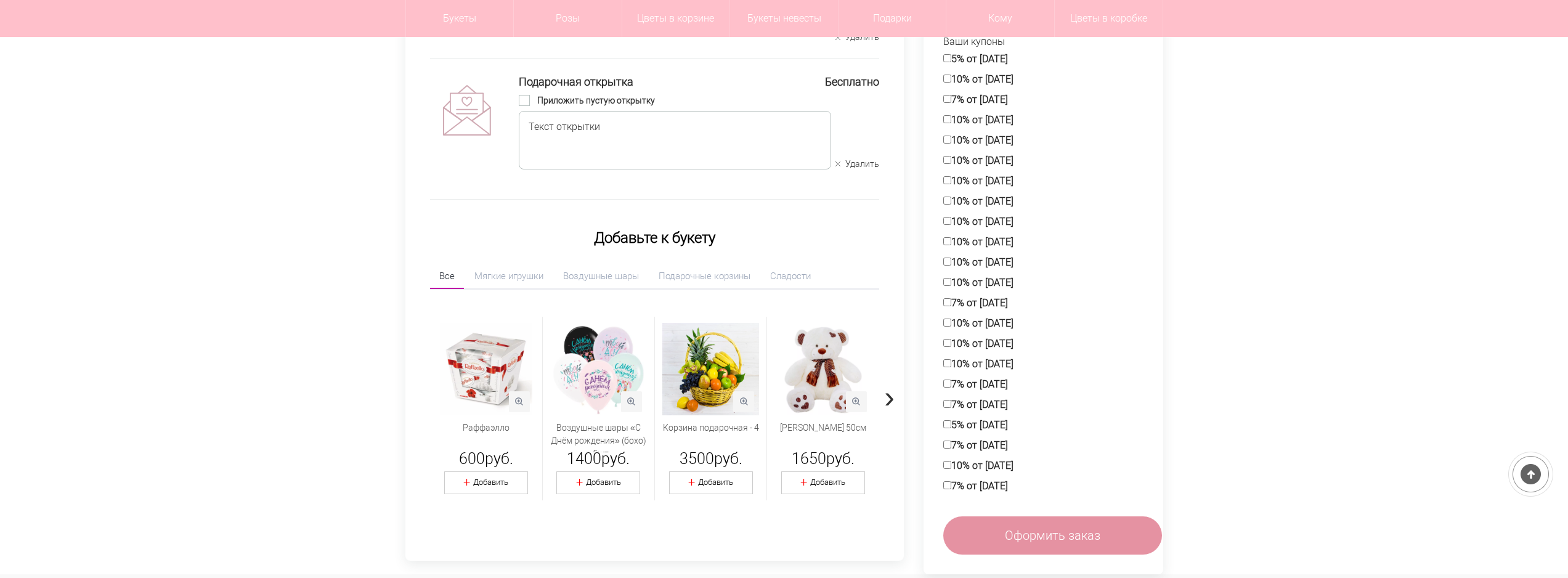
scroll to position [370, 0]
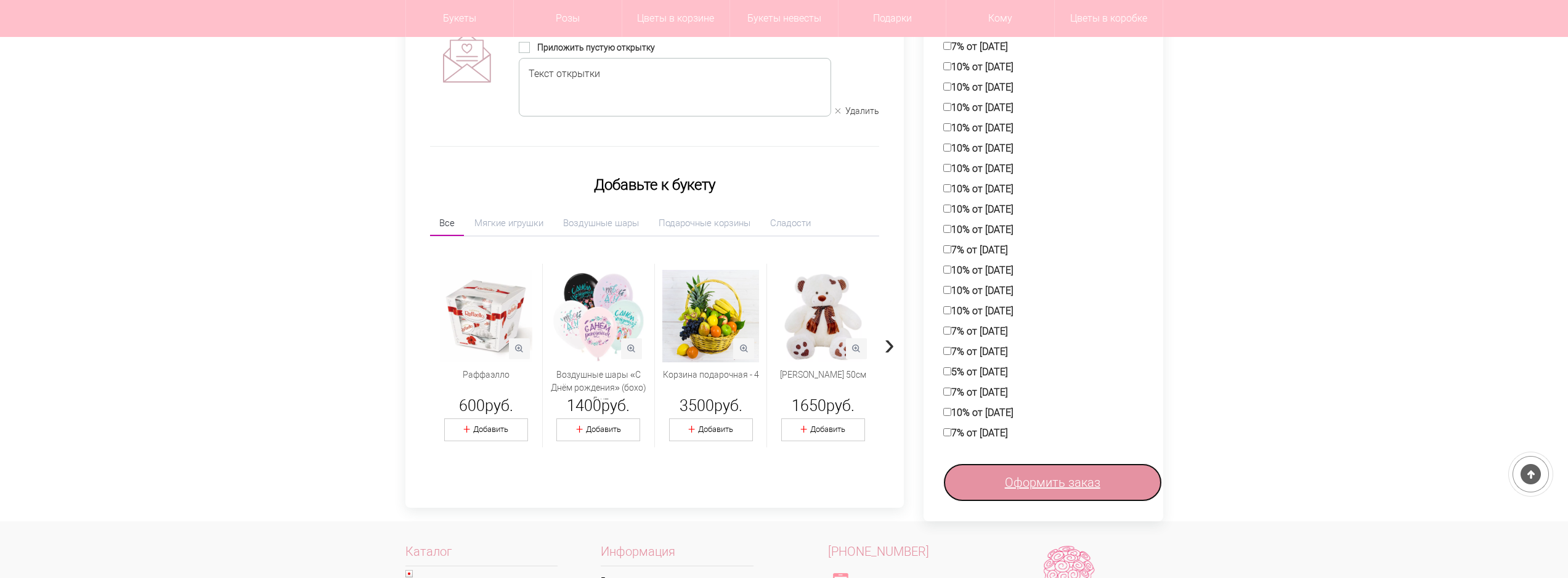
click at [1054, 487] on span "Оформить заказ" at bounding box center [1052, 482] width 95 height 18
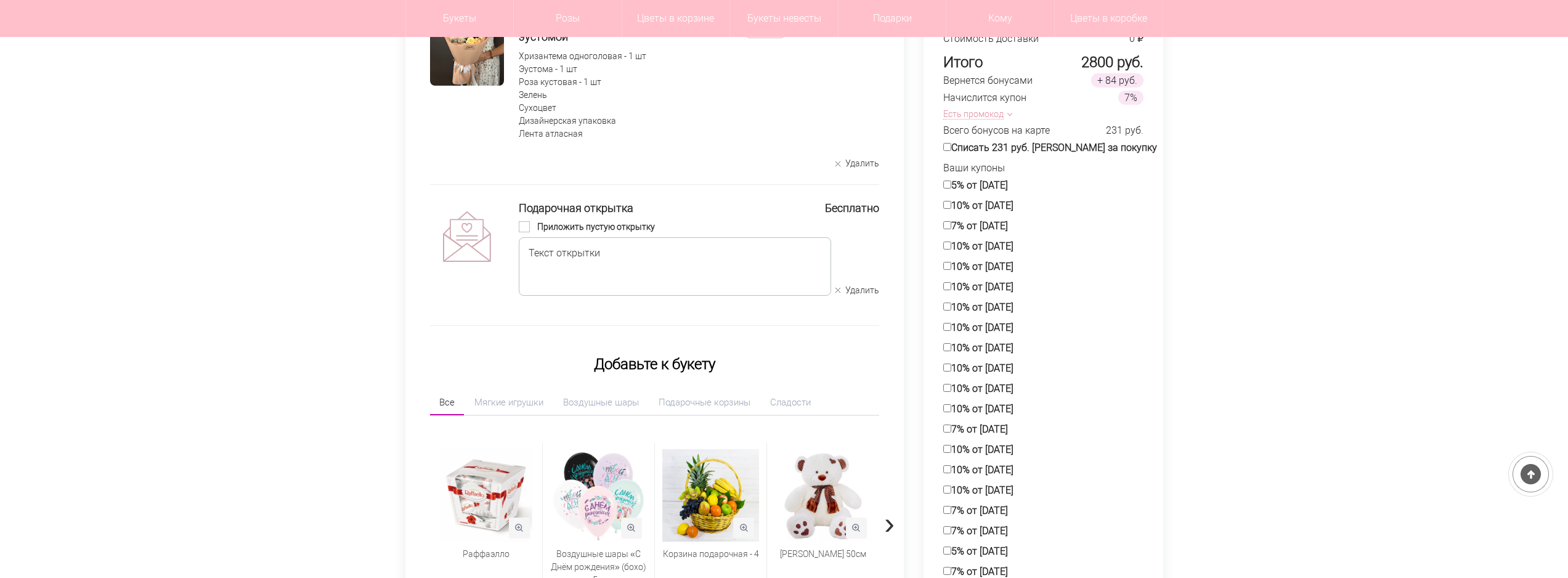
scroll to position [185, 0]
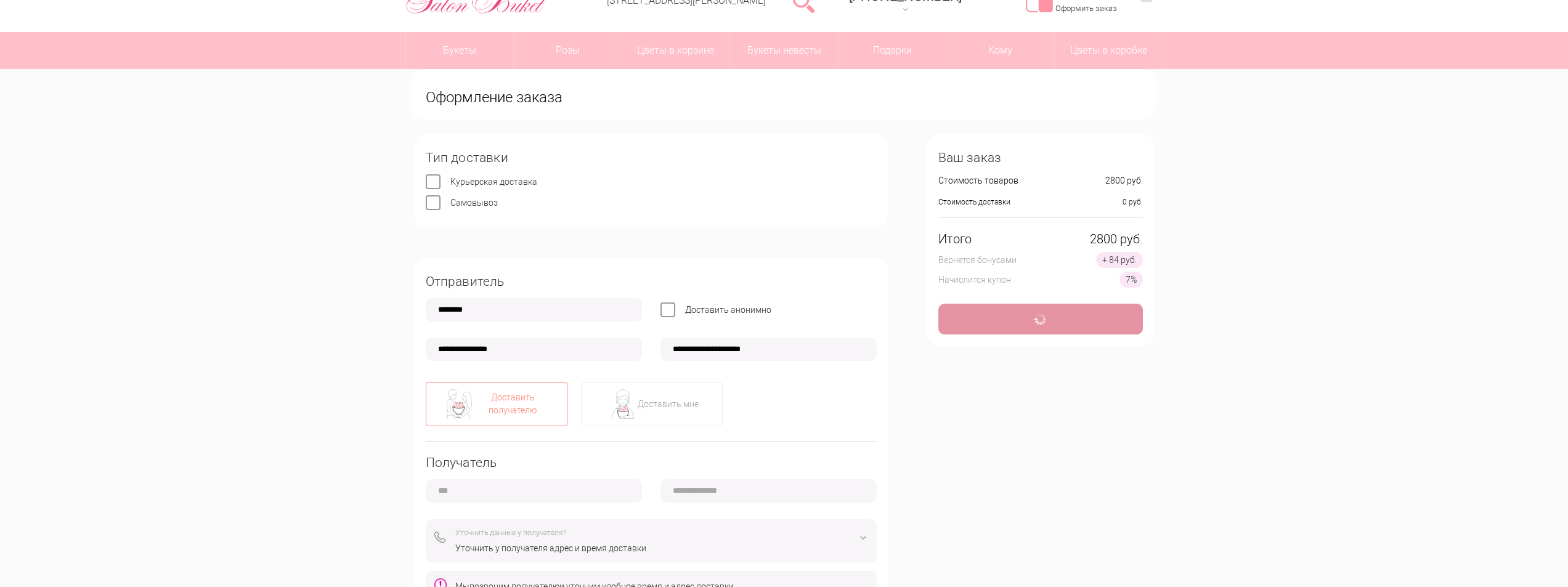
scroll to position [247, 0]
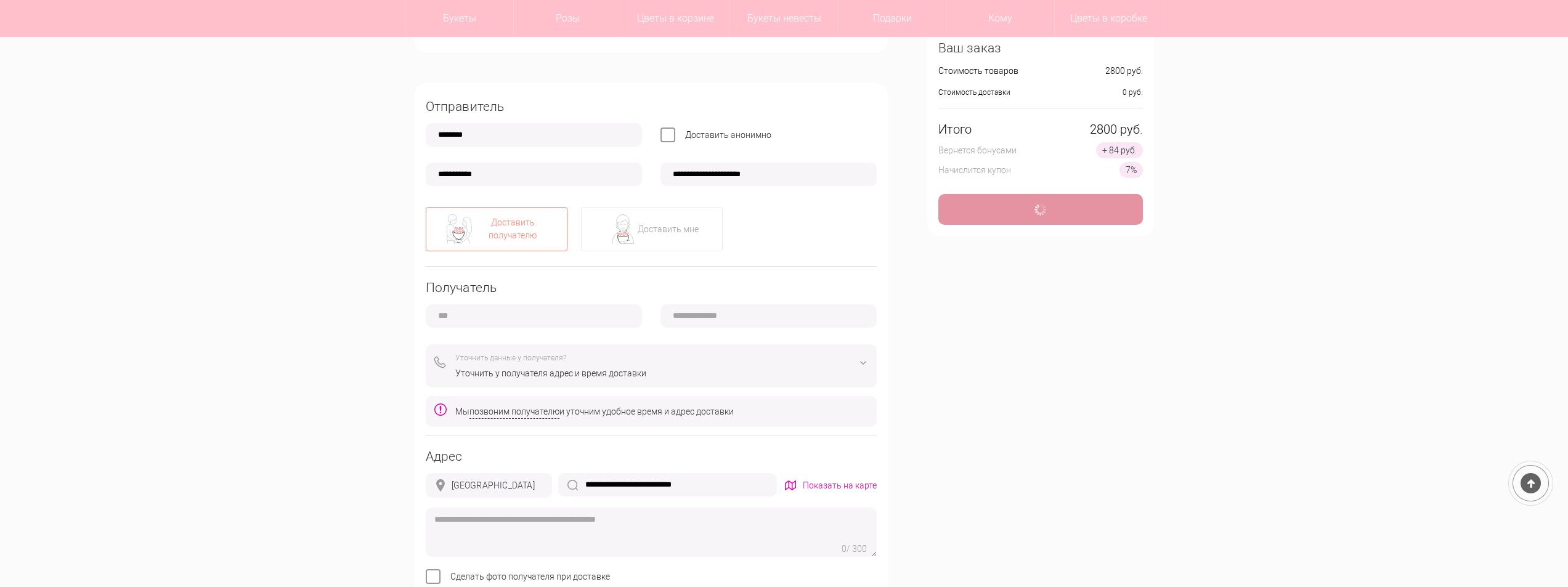
type input "**********"
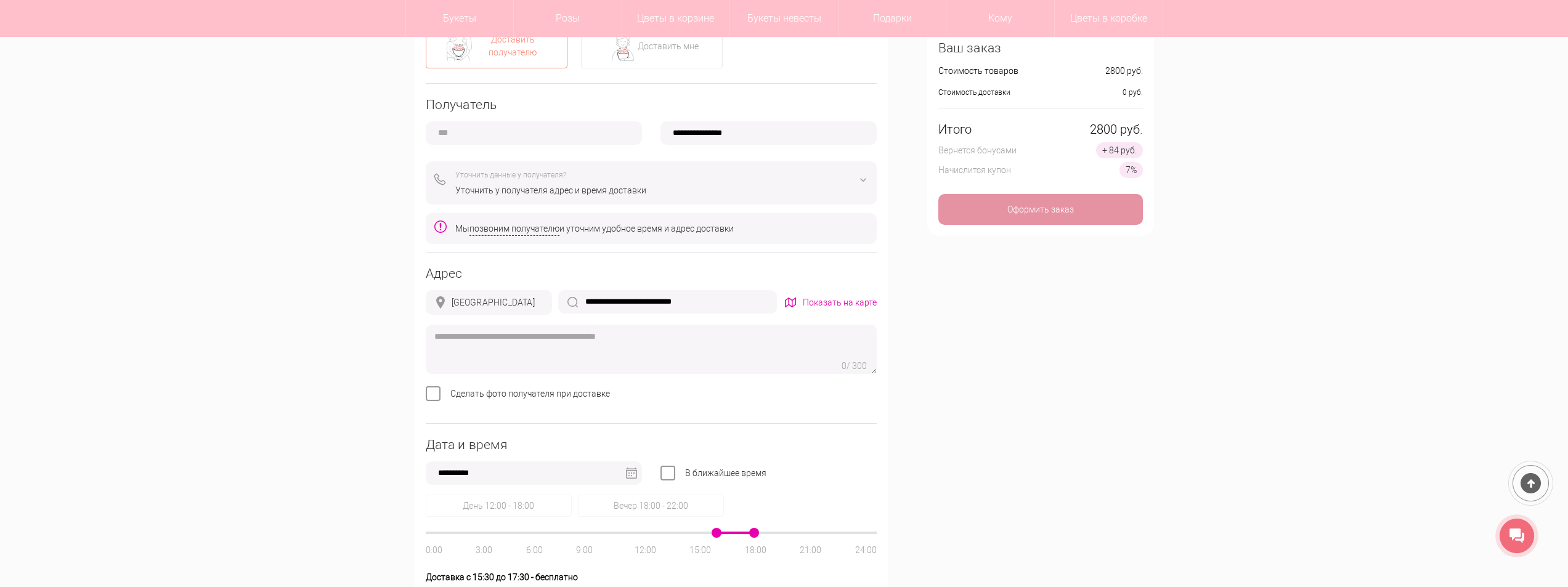
scroll to position [431, 0]
click at [713, 297] on input "**********" at bounding box center [667, 300] width 219 height 24
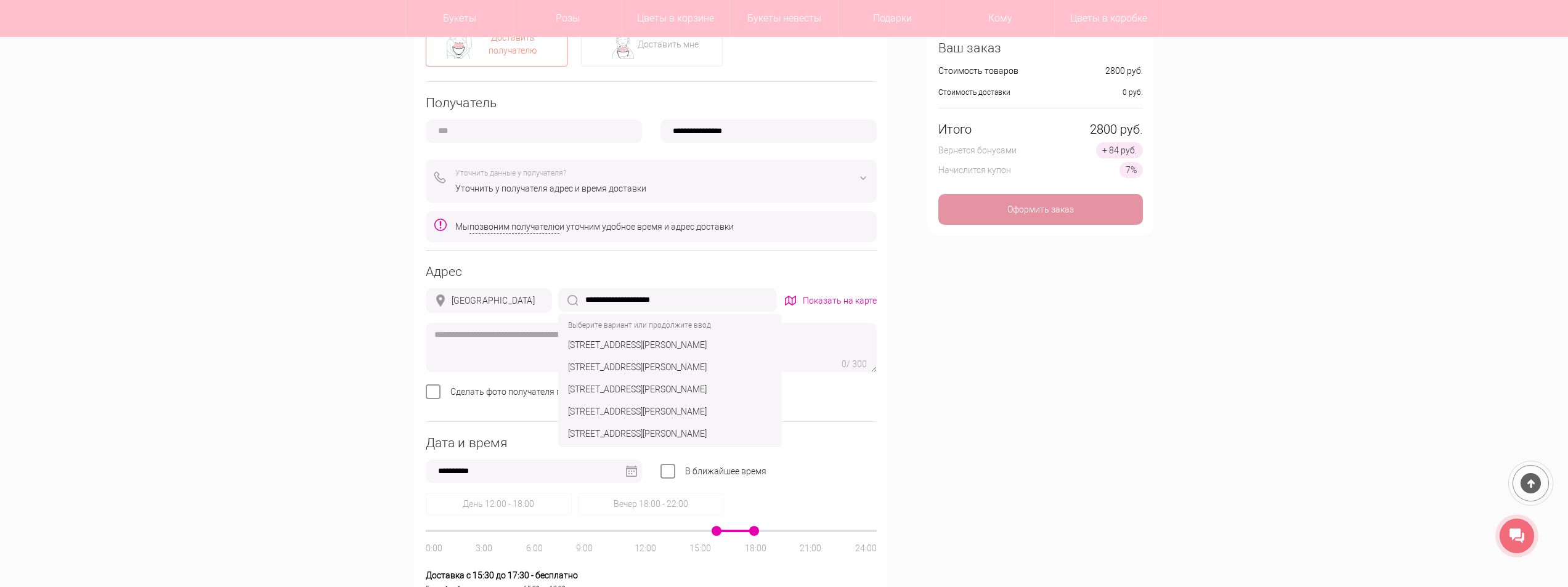
click at [755, 374] on div "г Нижний Новгород, ул Большая Покровская, д 12б" at bounding box center [670, 367] width 219 height 22
type input "**********"
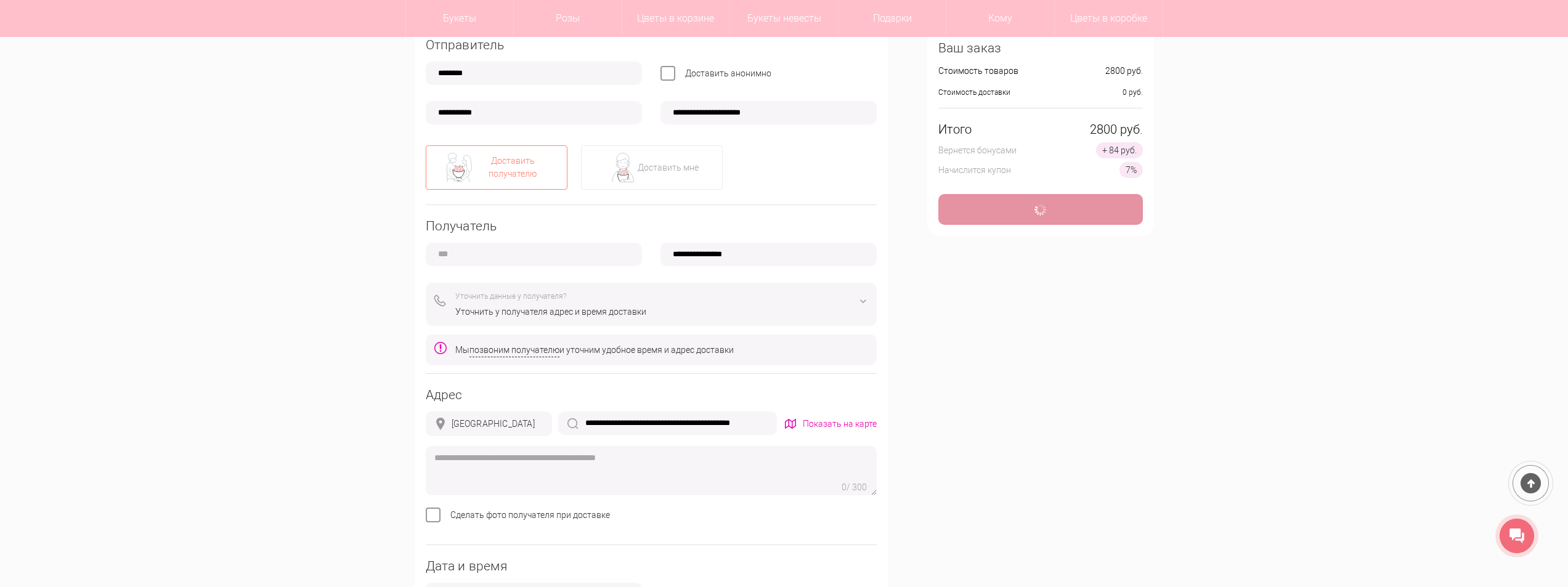
type input "**********"
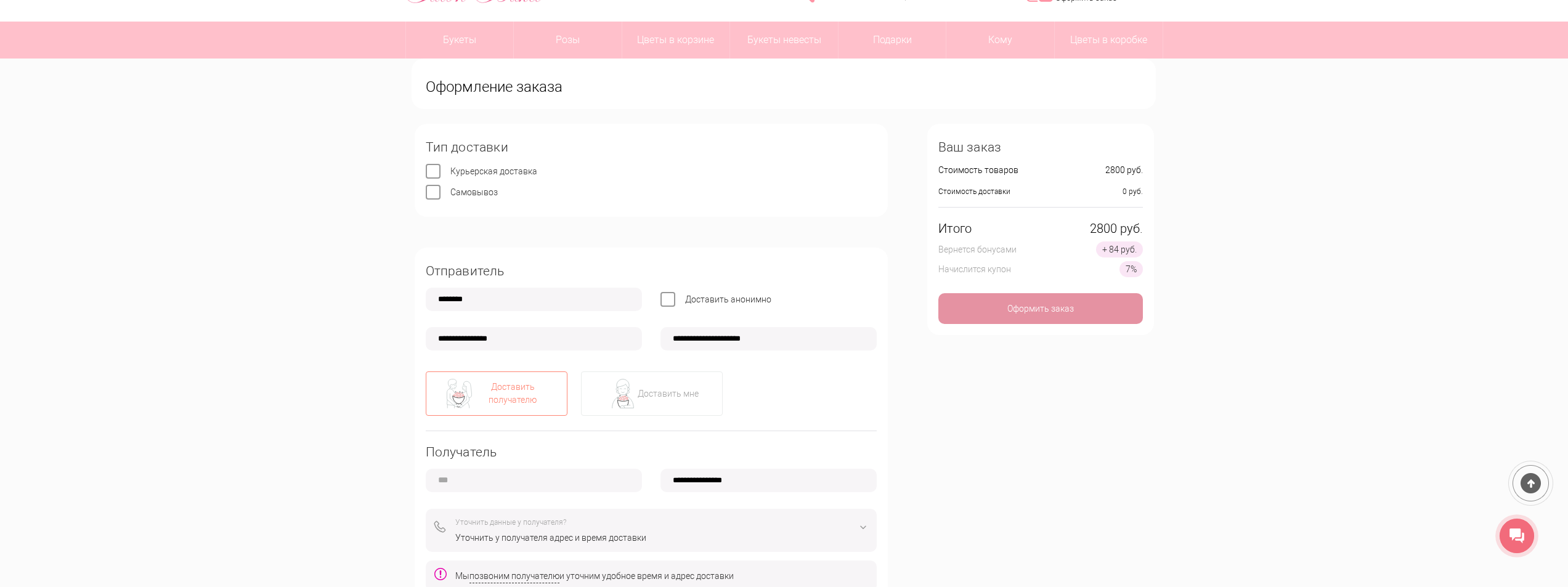
scroll to position [123, 0]
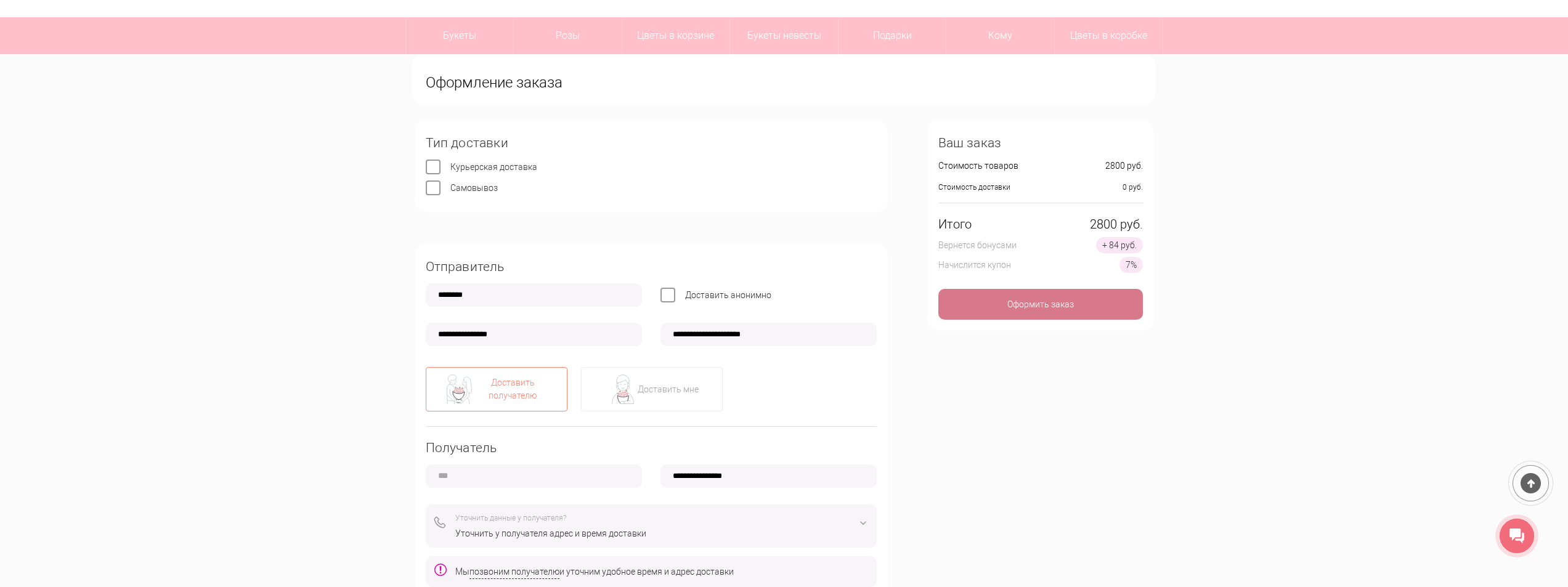
click at [1037, 305] on div "Оформить заказ" at bounding box center [1041, 304] width 205 height 31
